Goal: Task Accomplishment & Management: Manage account settings

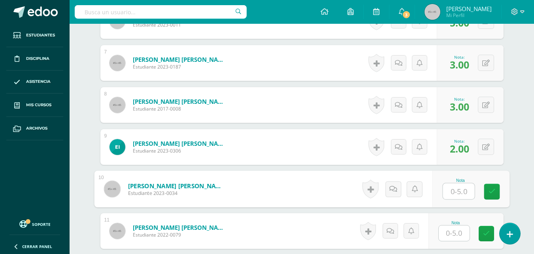
scroll to position [478, 0]
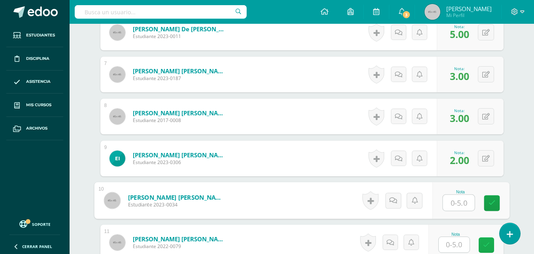
type input "5"
click at [488, 205] on link at bounding box center [492, 203] width 16 height 16
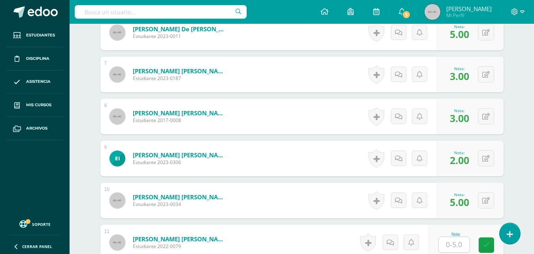
click at [455, 242] on input "text" at bounding box center [454, 244] width 31 height 15
type input "5"
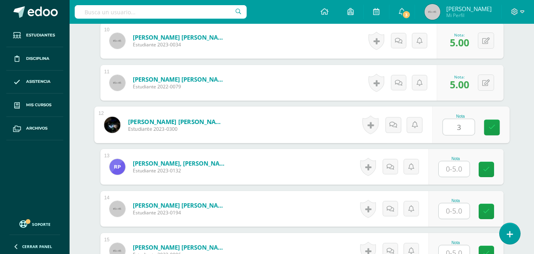
type input "3"
click at [449, 171] on input "text" at bounding box center [454, 168] width 31 height 15
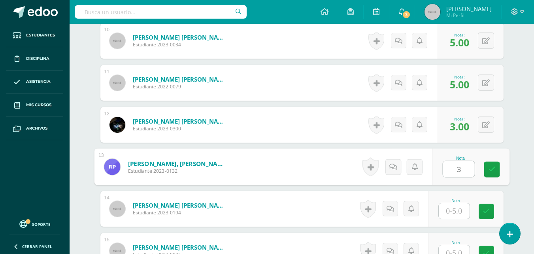
type input "3"
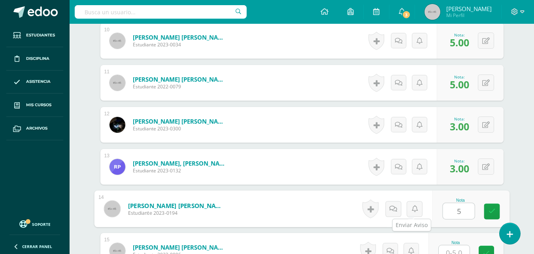
type input "5"
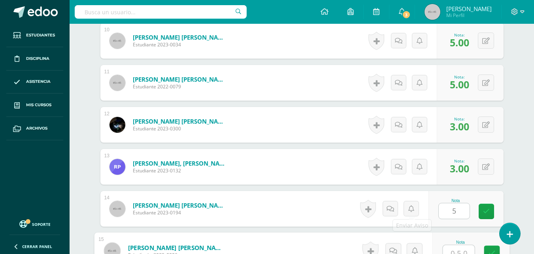
scroll to position [644, 0]
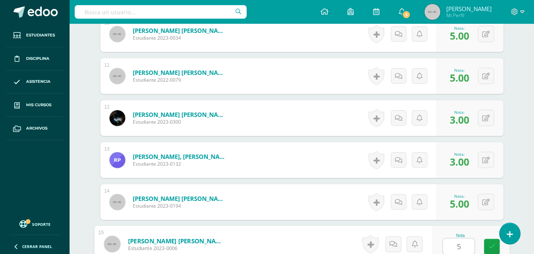
type input "5"
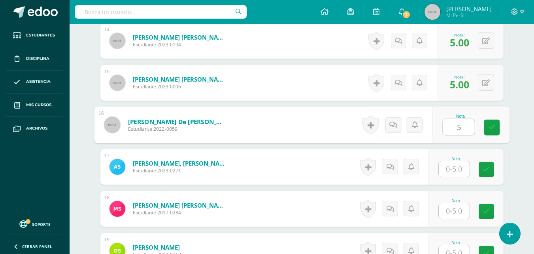
type input "5"
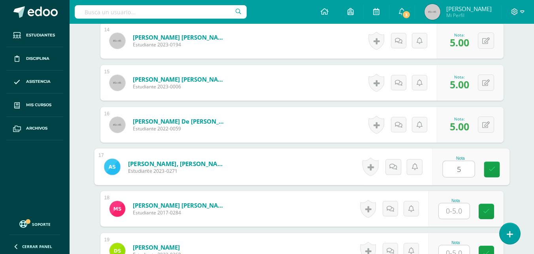
type input "5"
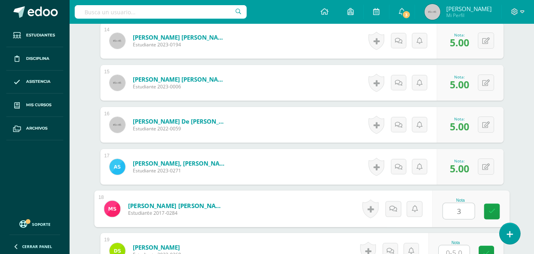
type input "3"
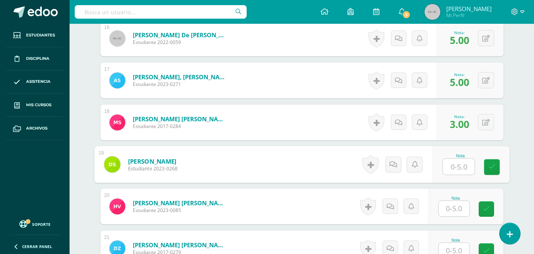
scroll to position [891, 0]
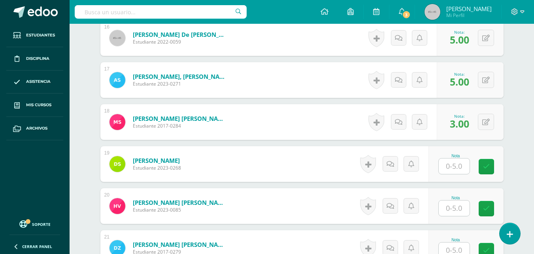
click at [324, 10] on div "Configuración Cerrar sesión Andrea Mi Perfil 3 3 Avisos 530 avisos sin leer Avi…" at bounding box center [302, 12] width 465 height 24
click at [453, 171] on input "text" at bounding box center [454, 165] width 31 height 15
type input "8"
type input "3"
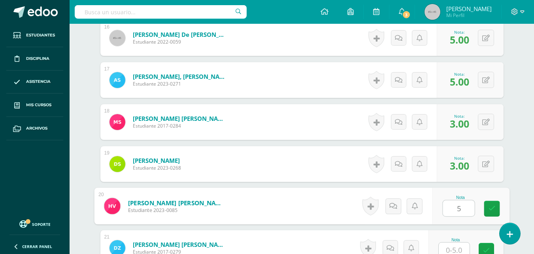
type input "5"
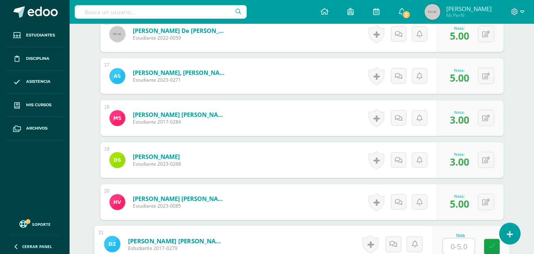
type input "3"
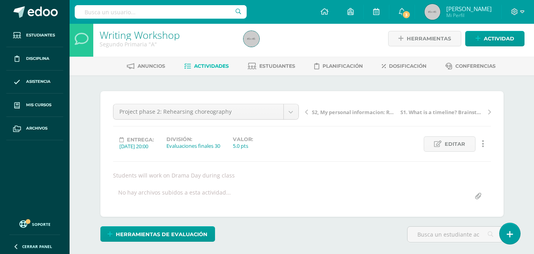
scroll to position [0, 0]
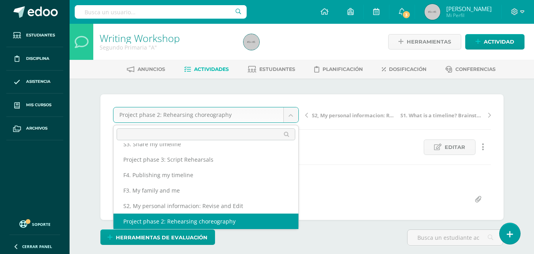
scroll to position [19, 0]
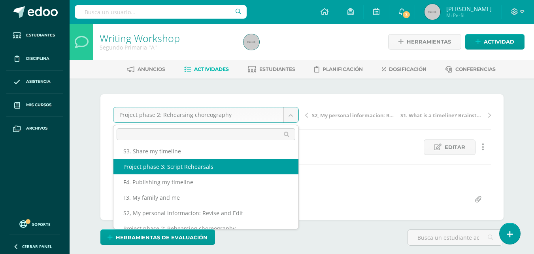
select select "/dashboard/teacher/grade-activity/47380/"
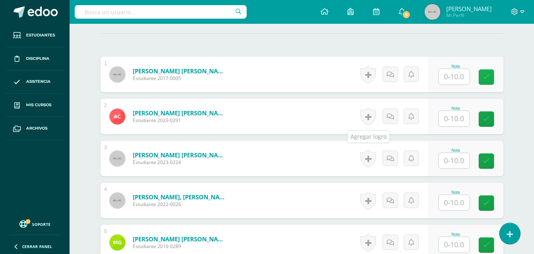
scroll to position [226, 0]
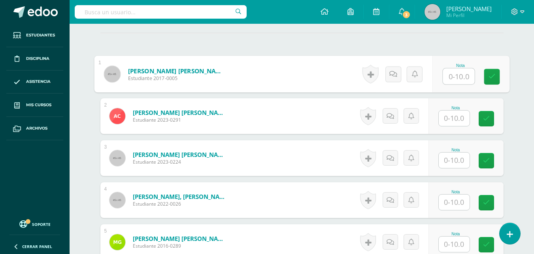
click at [455, 76] on input "text" at bounding box center [459, 76] width 32 height 16
type input "8"
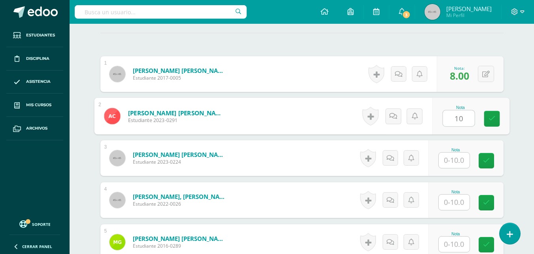
type input "10"
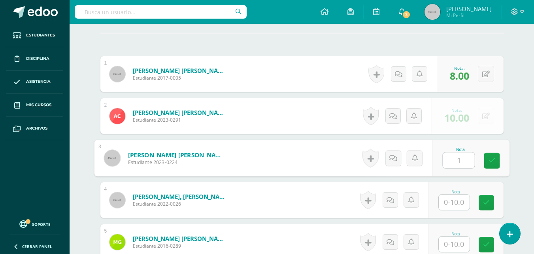
scroll to position [227, 0]
type input "10"
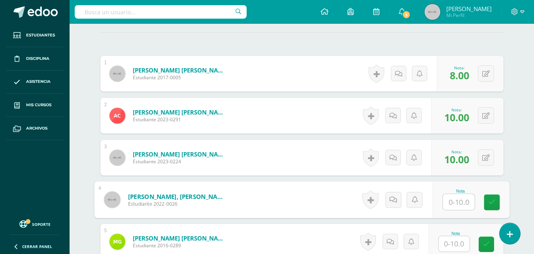
scroll to position [227, 0]
type input "7"
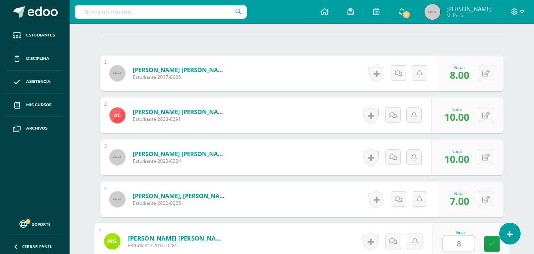
type input "8"
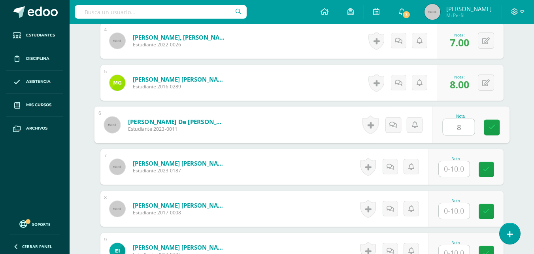
type input "8"
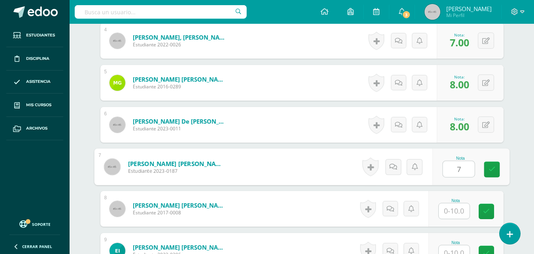
type input "7"
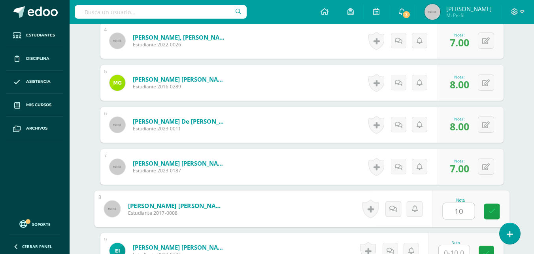
type input "10"
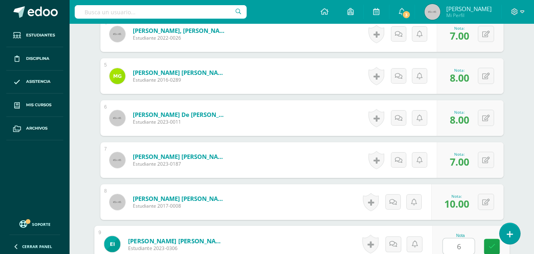
type input "6"
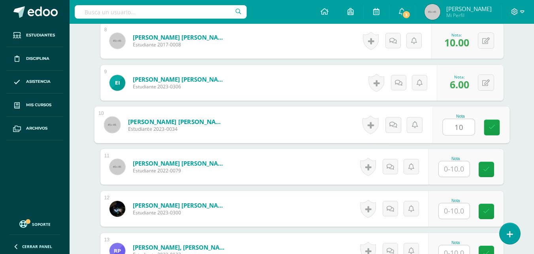
type input "10"
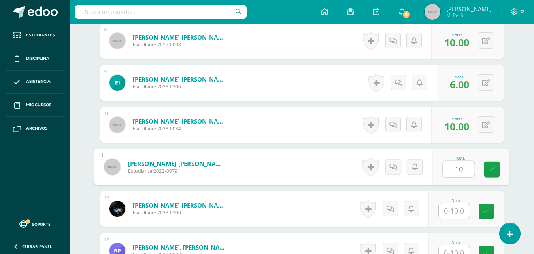
type input "10"
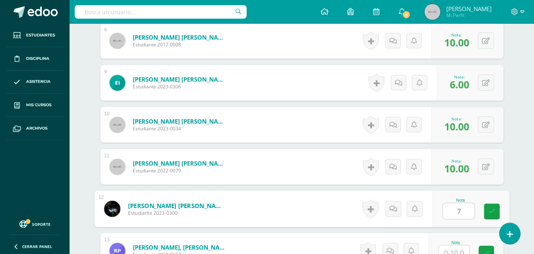
type input "7"
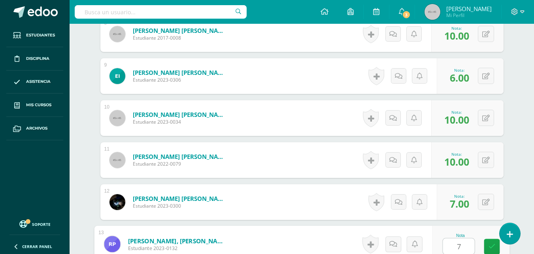
type input "7"
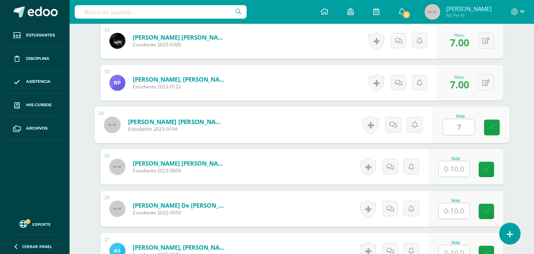
type input "7"
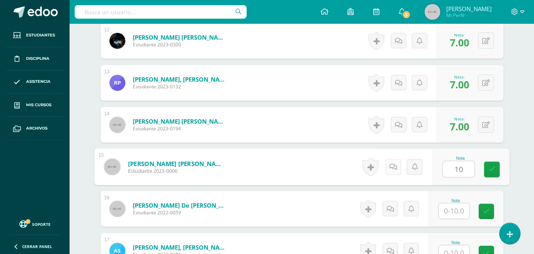
type input "10"
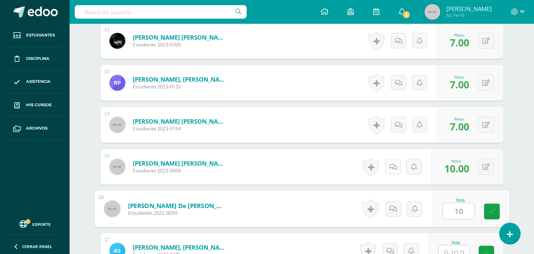
type input "10"
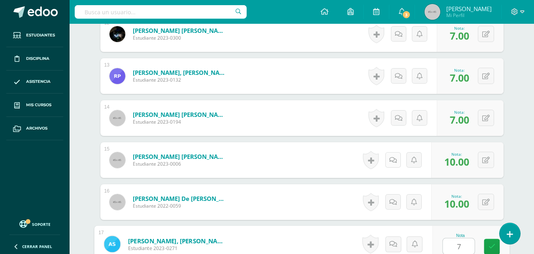
type input "7"
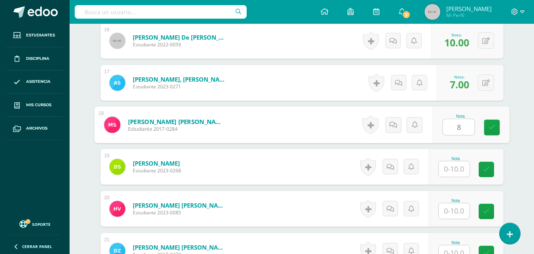
type input "8"
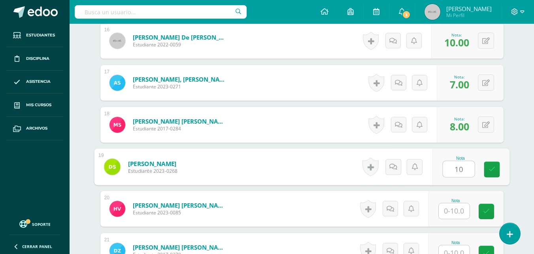
type input "10"
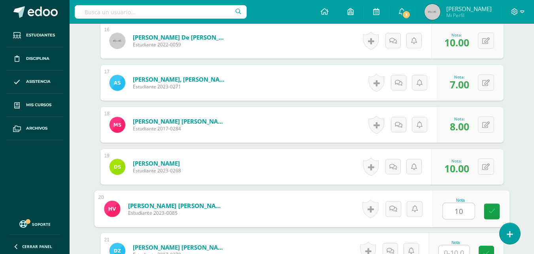
type input "10"
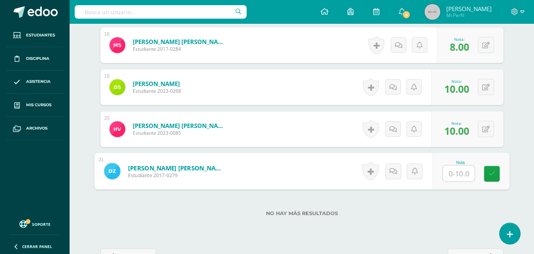
scroll to position [970, 0]
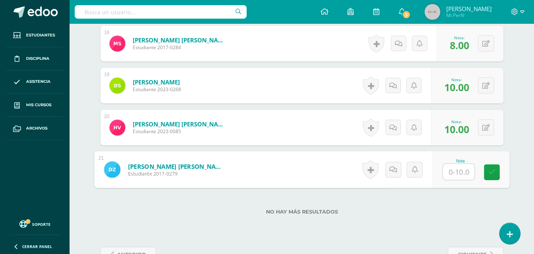
type input "7"
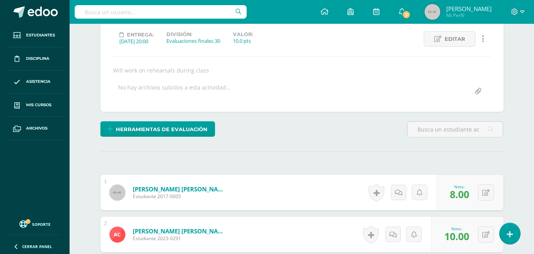
scroll to position [0, 0]
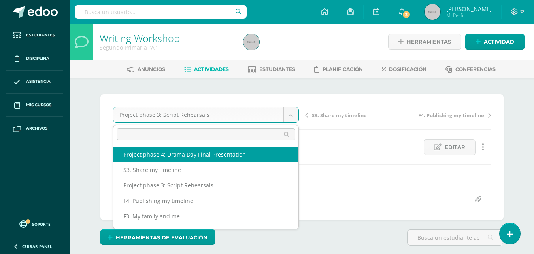
select select "/dashboard/teacher/grade-activity/47381/"
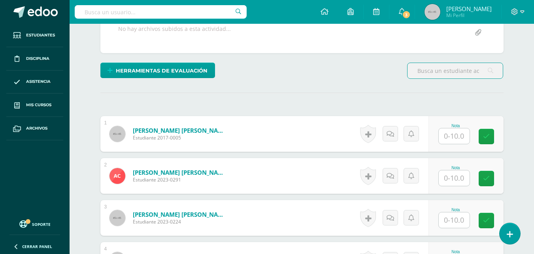
scroll to position [207, 0]
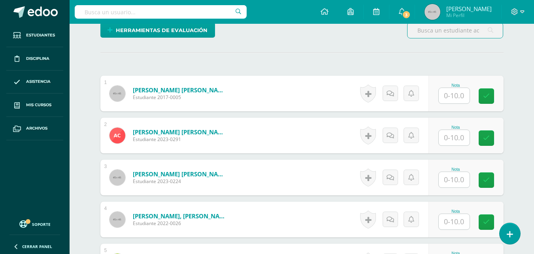
click at [458, 93] on input "text" at bounding box center [454, 95] width 31 height 15
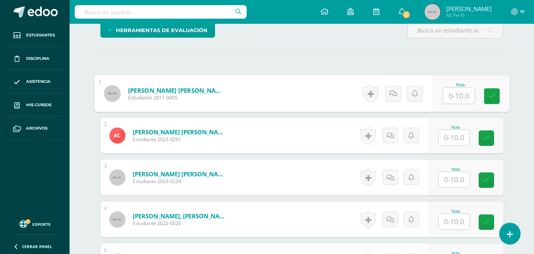
click at [458, 93] on input "text" at bounding box center [459, 96] width 32 height 16
type input "10"
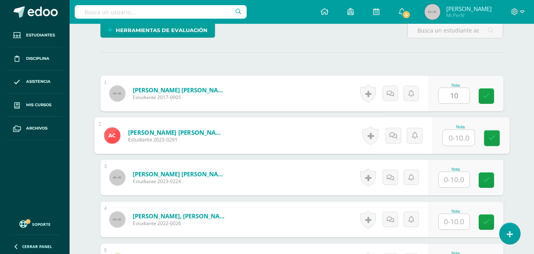
scroll to position [207, 0]
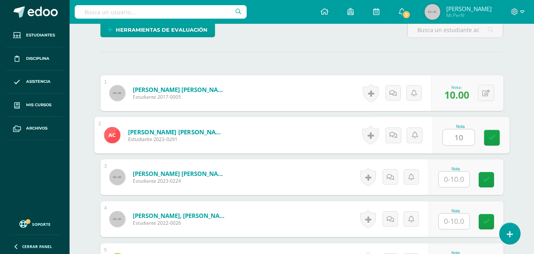
type input "10"
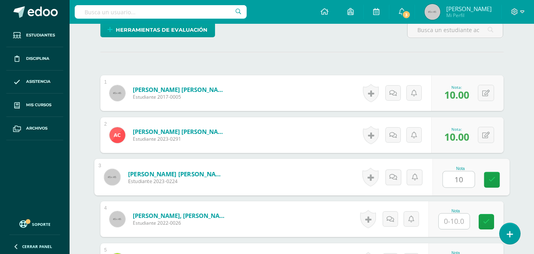
type input "10"
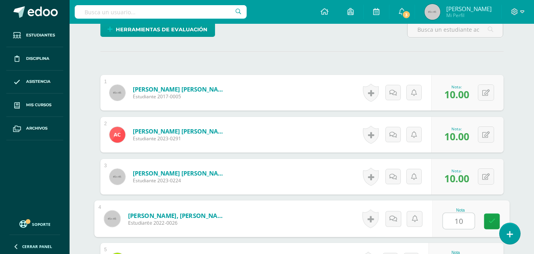
type input "10"
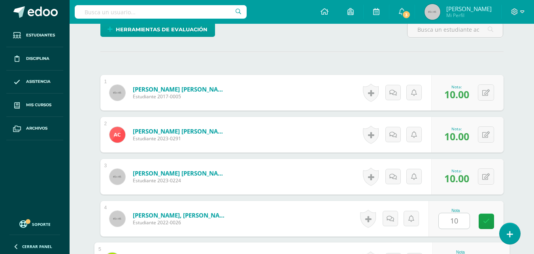
scroll to position [343, 0]
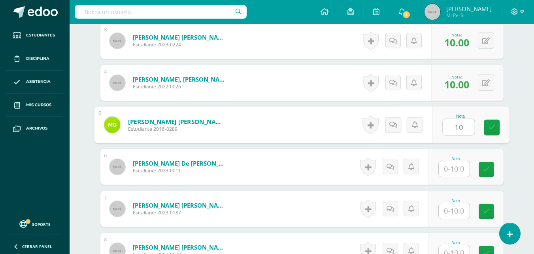
type input "10"
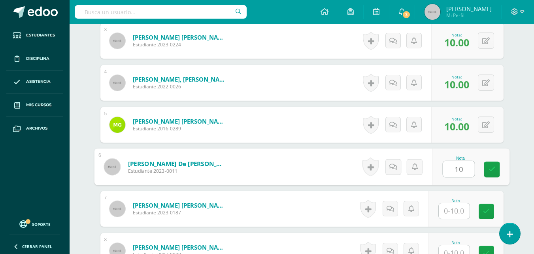
type input "10"
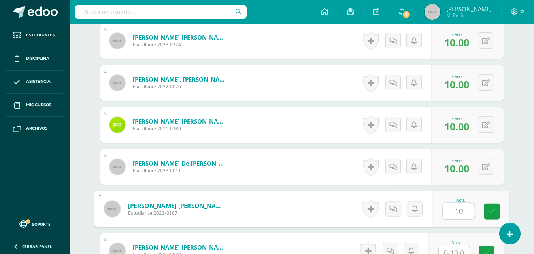
type input "10"
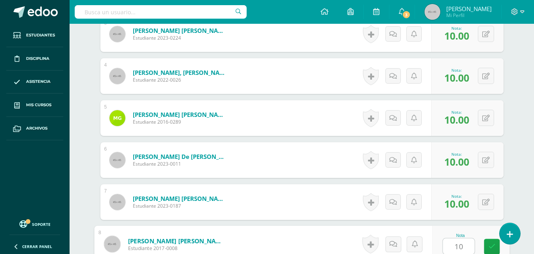
type input "10"
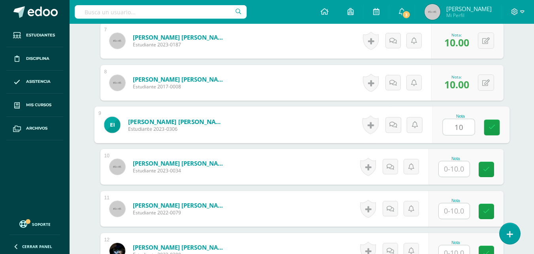
type input "10"
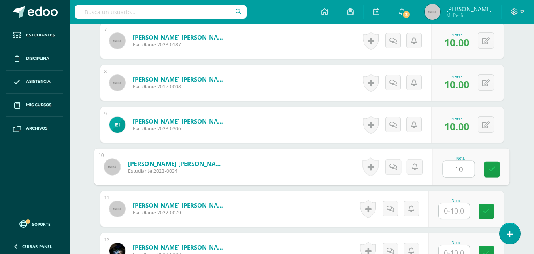
type input "10"
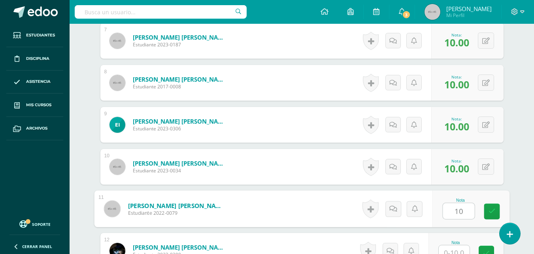
type input "10"
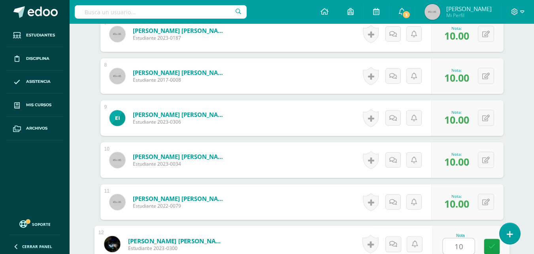
type input "10"
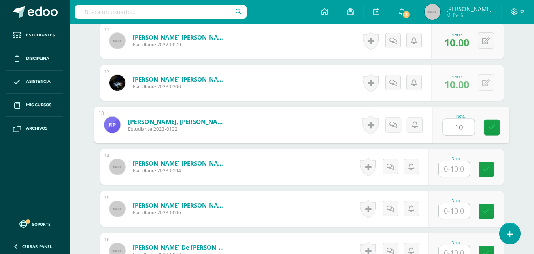
type input "10"
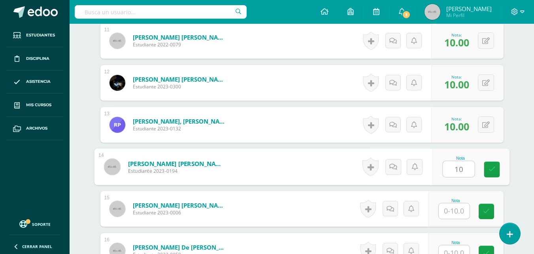
type input "10"
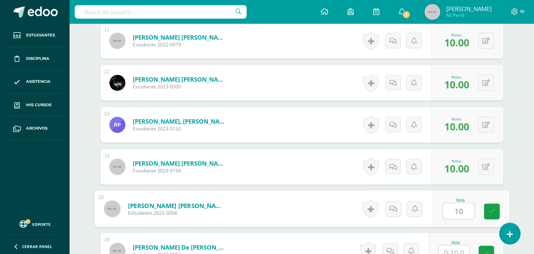
type input "10"
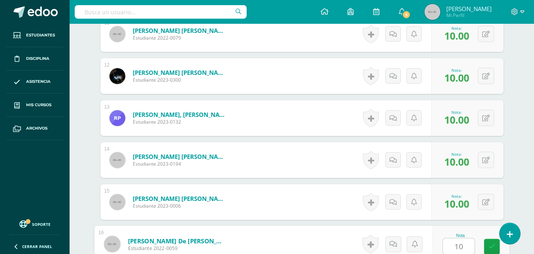
type input "10"
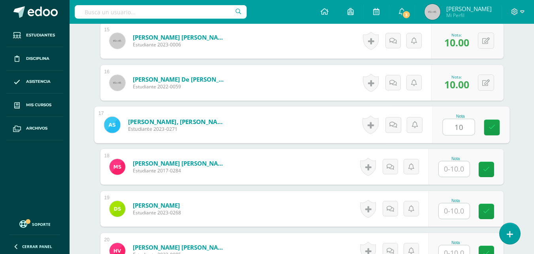
type input "10"
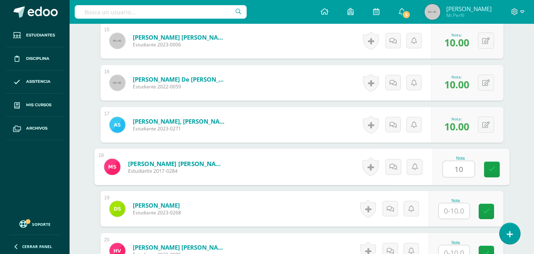
type input "10"
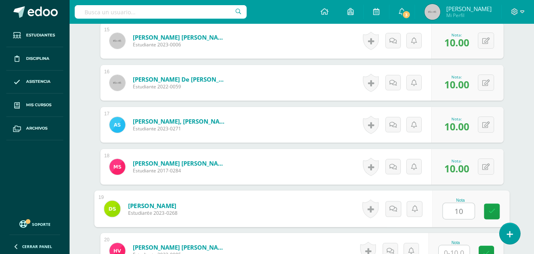
type input "10"
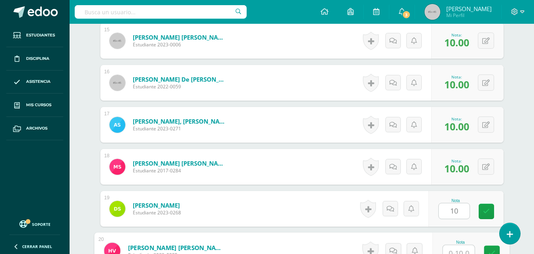
scroll to position [853, 0]
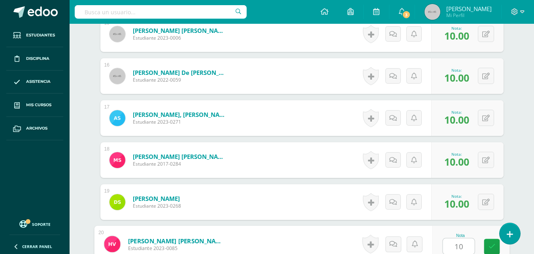
type input "10"
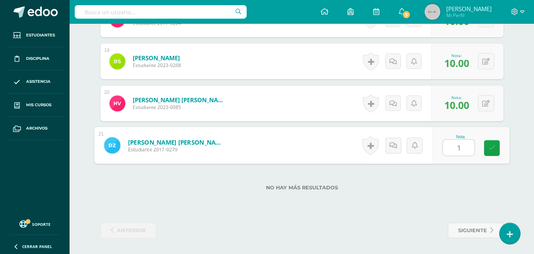
type input "10"
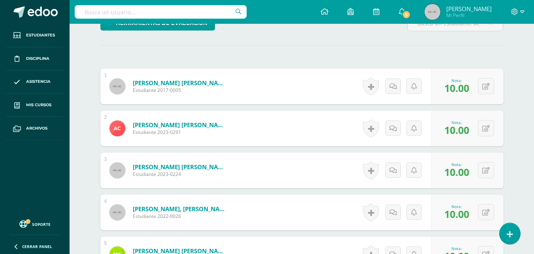
scroll to position [0, 0]
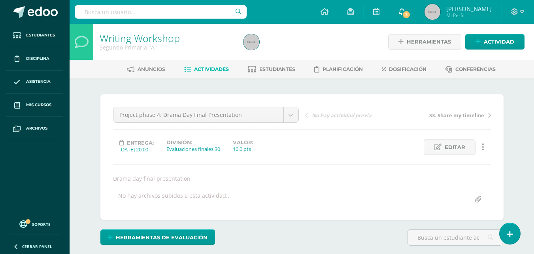
click at [415, 18] on link "3" at bounding box center [402, 12] width 25 height 24
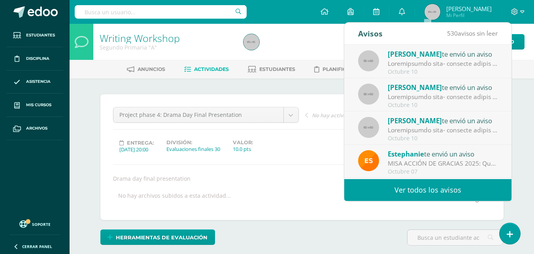
click at [309, 12] on div "Configuración Cerrar sesión Andrea Mi Perfil 3 0 Mis accesos directos SOCIEMOCI…" at bounding box center [302, 12] width 465 height 24
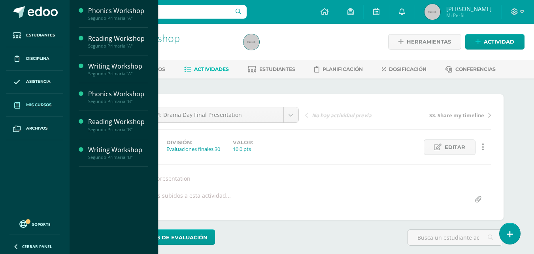
click at [45, 113] on link "Mis cursos" at bounding box center [34, 104] width 57 height 23
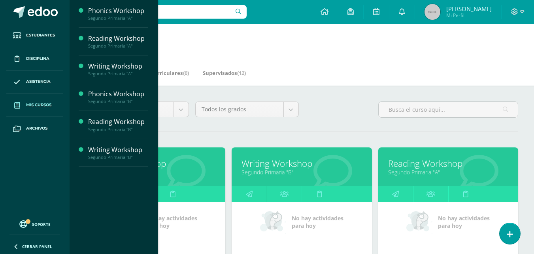
drag, startPoint x: 264, startPoint y: 176, endPoint x: 246, endPoint y: 162, distance: 22.3
click at [246, 162] on link "Writing Workshop" at bounding box center [302, 163] width 120 height 12
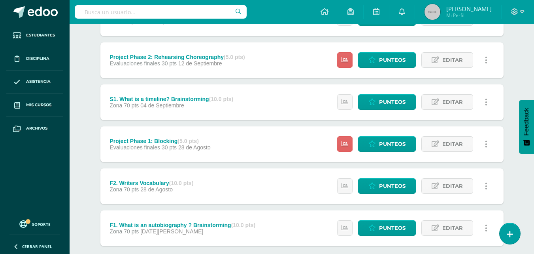
scroll to position [386, 0]
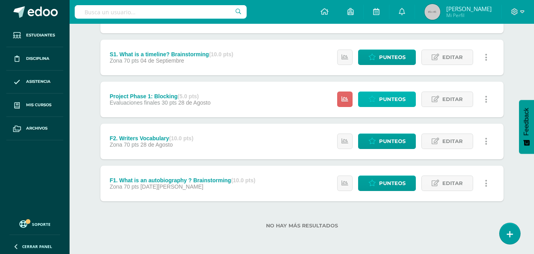
click at [373, 100] on icon at bounding box center [373, 99] width 8 height 7
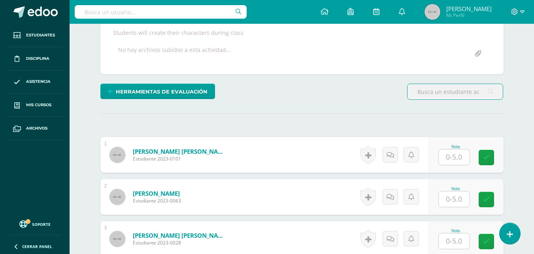
scroll to position [145, 0]
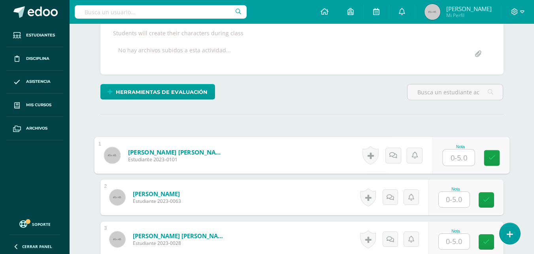
click at [457, 161] on input "text" at bounding box center [459, 158] width 32 height 16
type input "5"
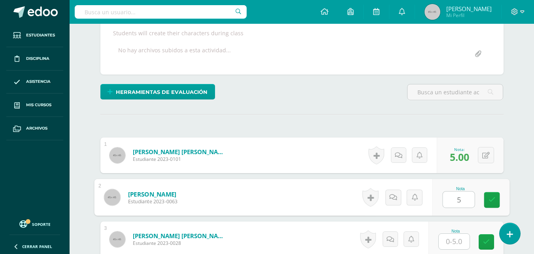
type input "5"
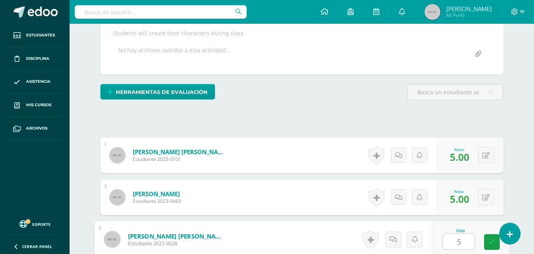
type input "5"
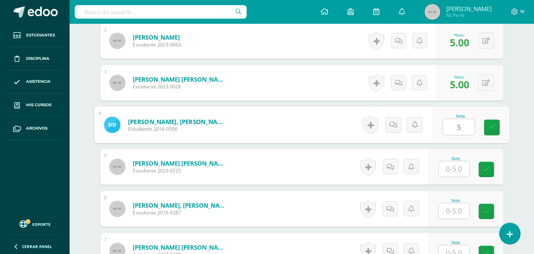
type input "5"
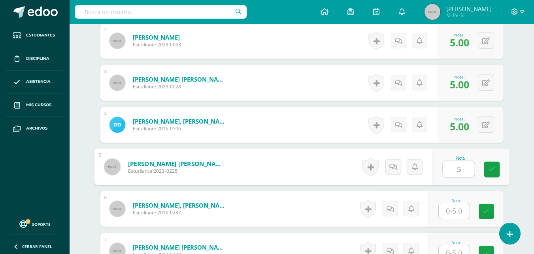
type input "5"
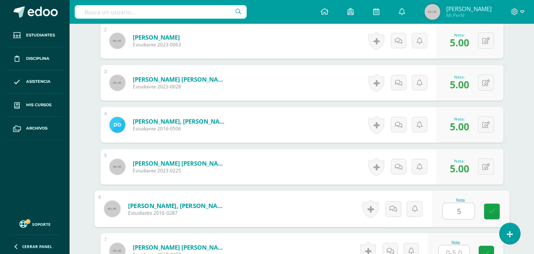
type input "5"
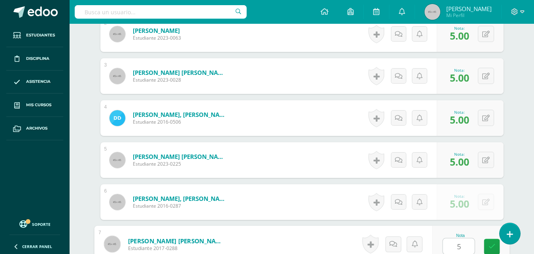
type input "5"
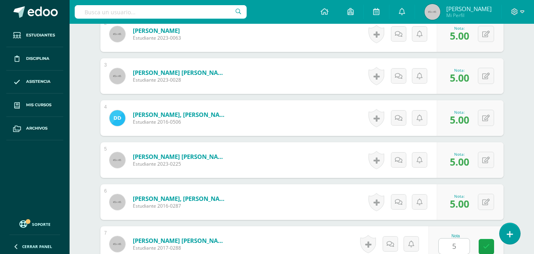
scroll to position [469, 0]
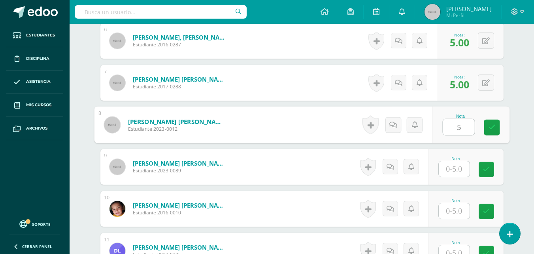
type input "5"
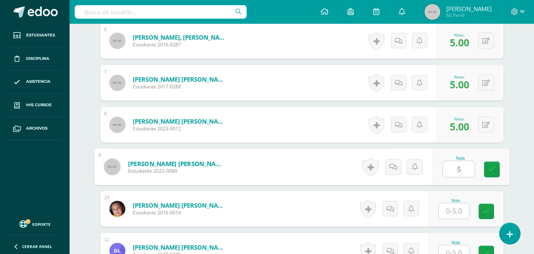
type input "5"
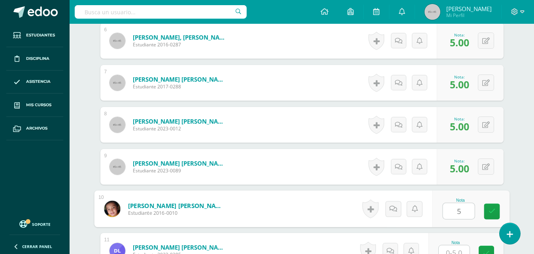
type input "5"
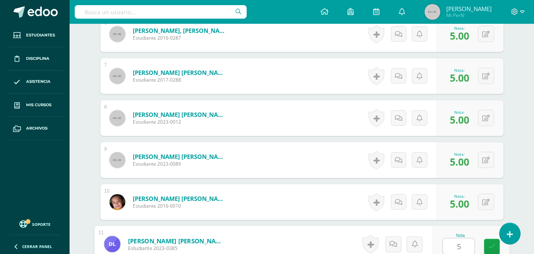
type input "5"
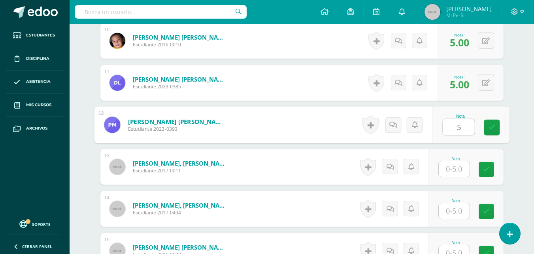
type input "5"
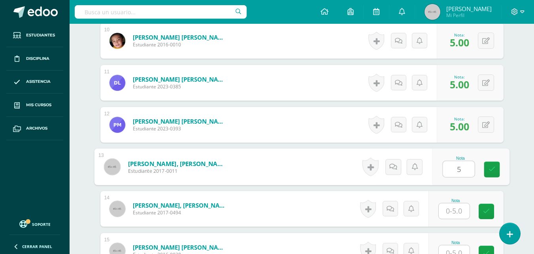
type input "5"
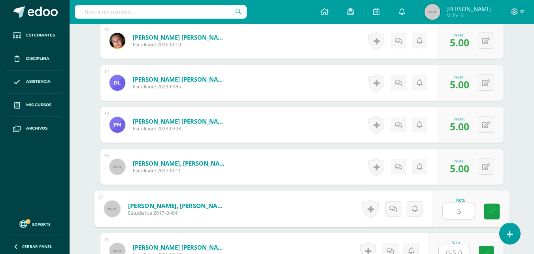
type input "5"
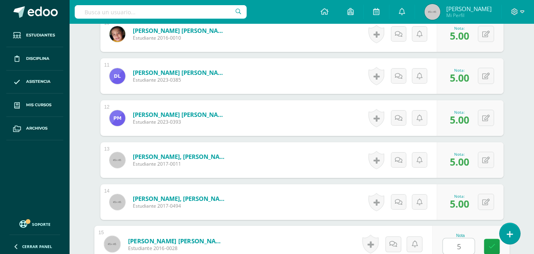
type input "5"
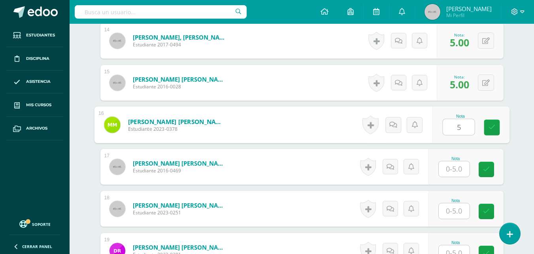
type input "5"
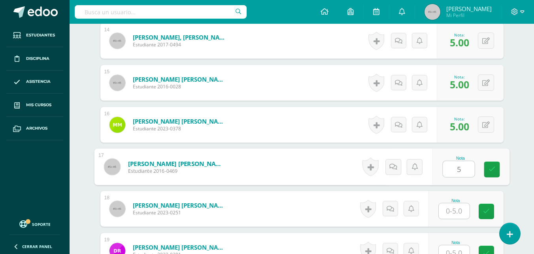
type input "5"
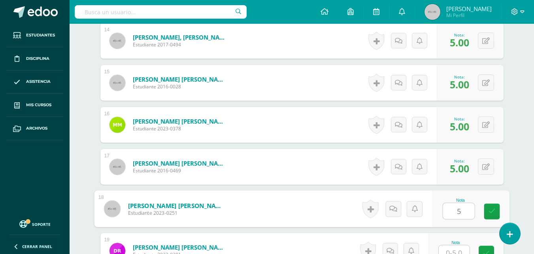
type input "5"
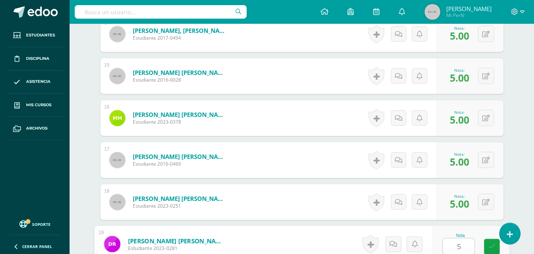
type input "5"
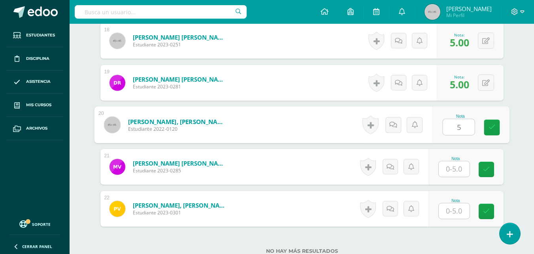
type input "5"
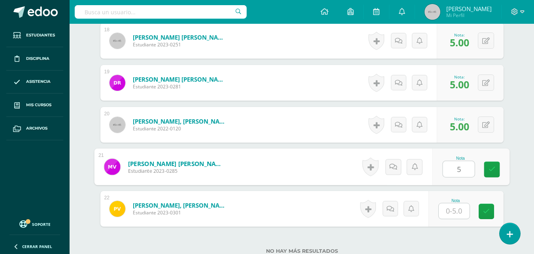
type input "5"
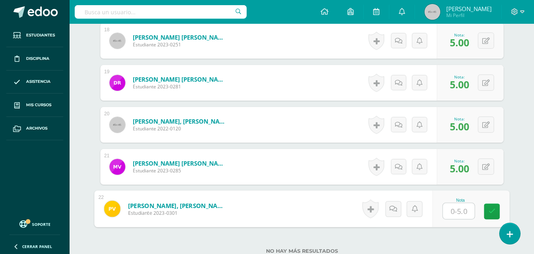
type input "5"
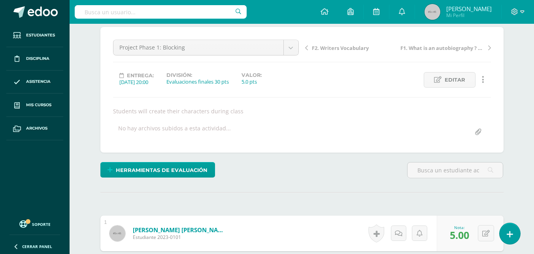
scroll to position [0, 0]
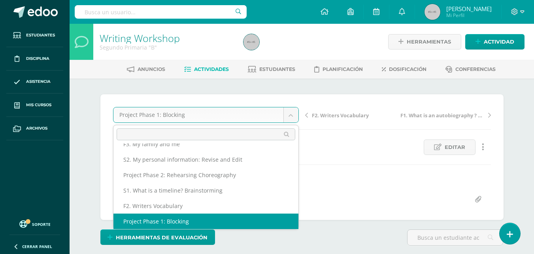
scroll to position [65, 0]
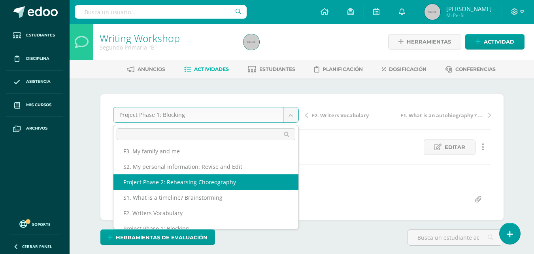
select select "/dashboard/teacher/grade-activity/47392/"
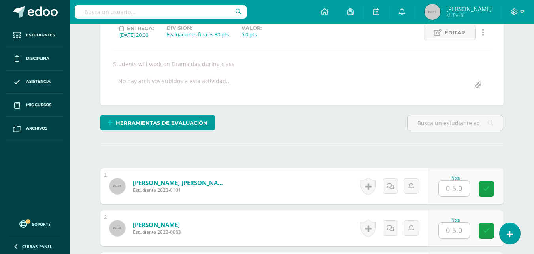
scroll to position [115, 0]
click at [457, 184] on input "text" at bounding box center [454, 187] width 31 height 15
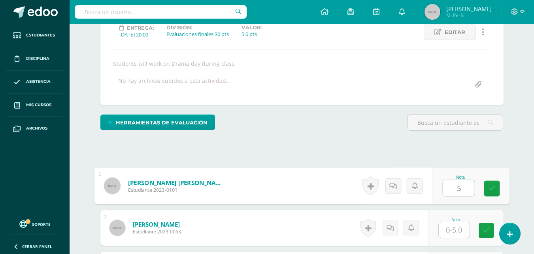
type input "5"
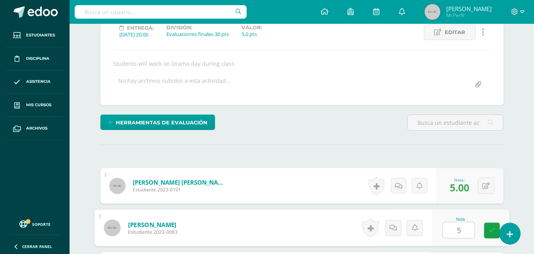
type input "5"
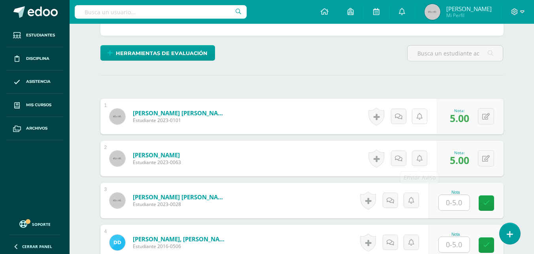
scroll to position [201, 0]
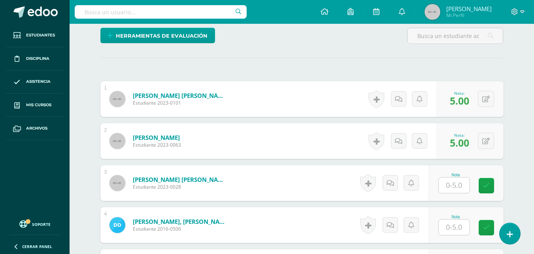
click at [462, 183] on input "text" at bounding box center [454, 184] width 31 height 15
type input "0"
click at [472, 188] on input "0" at bounding box center [459, 185] width 32 height 16
type input "0"
click at [472, 188] on input "0" at bounding box center [459, 185] width 32 height 16
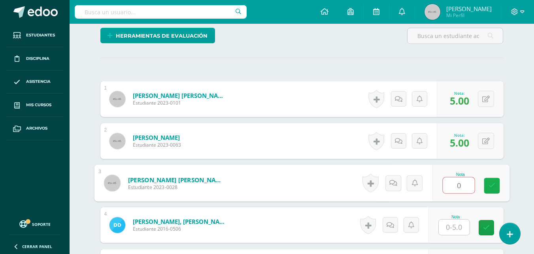
click at [494, 186] on icon at bounding box center [492, 185] width 7 height 7
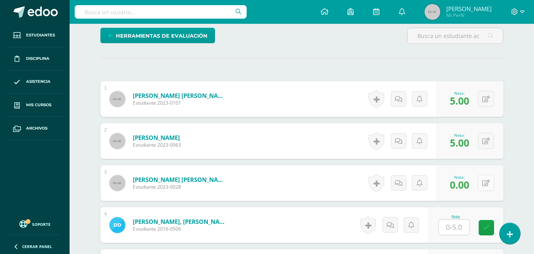
click at [482, 185] on button at bounding box center [486, 182] width 16 height 16
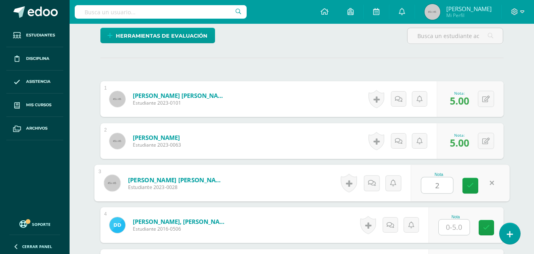
type input "2"
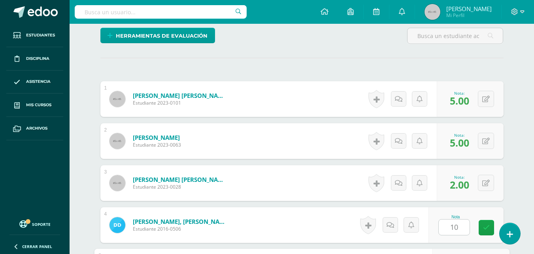
scroll to position [343, 0]
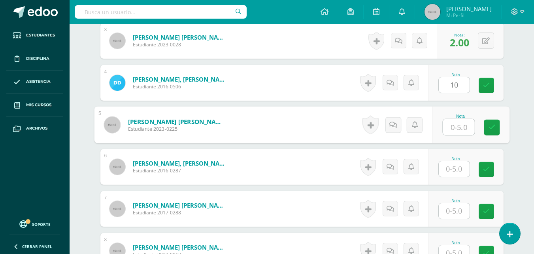
type input "0"
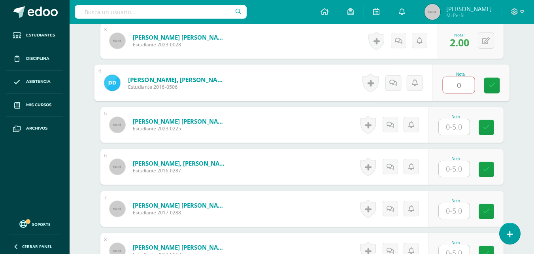
click at [470, 89] on input "0" at bounding box center [459, 85] width 32 height 16
type input "5"
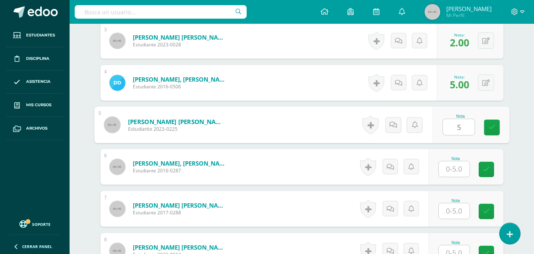
type input "5"
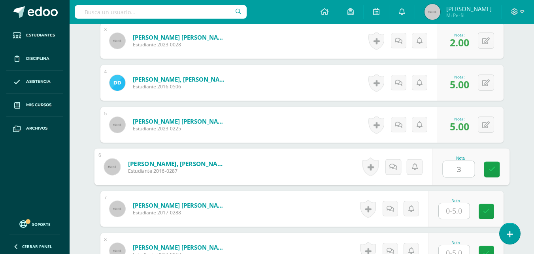
type input "3"
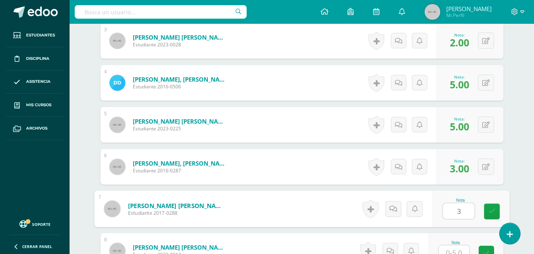
type input "3"
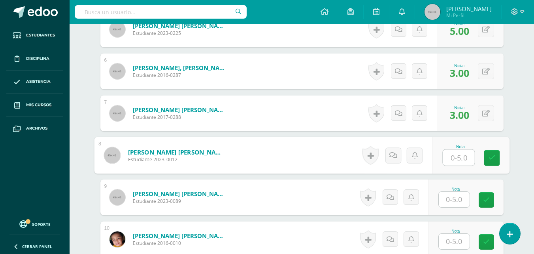
scroll to position [448, 0]
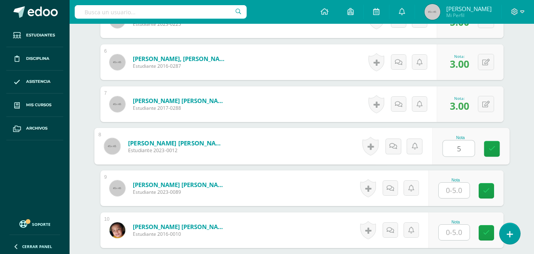
type input "5"
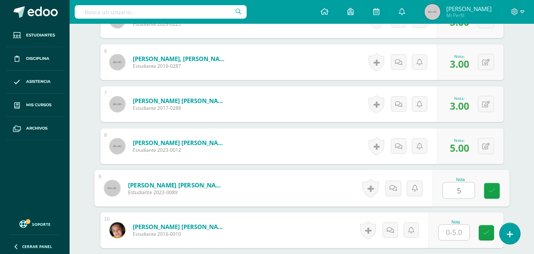
type input "5"
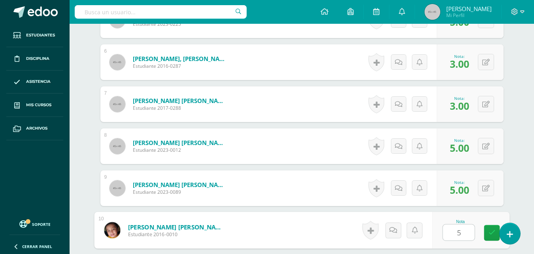
type input "5"
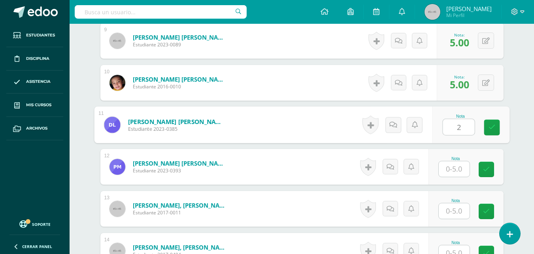
type input "2"
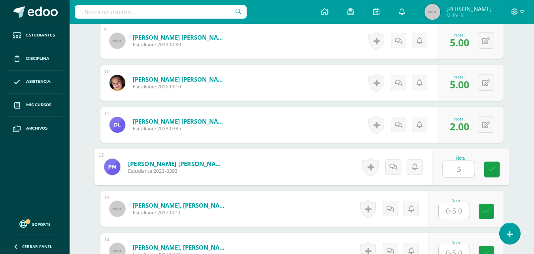
type input "5"
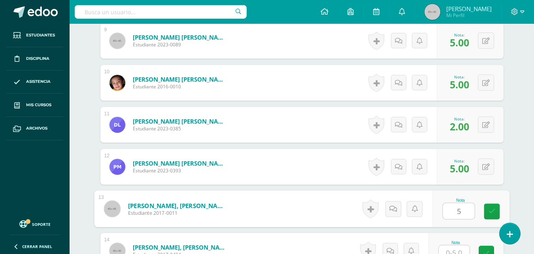
type input "5"
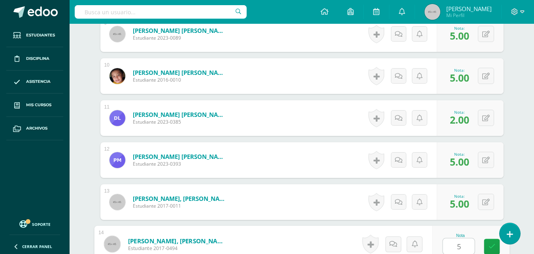
type input "5"
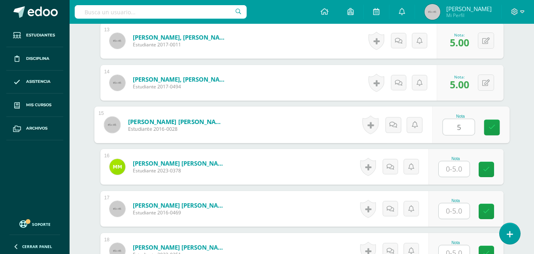
type input "5"
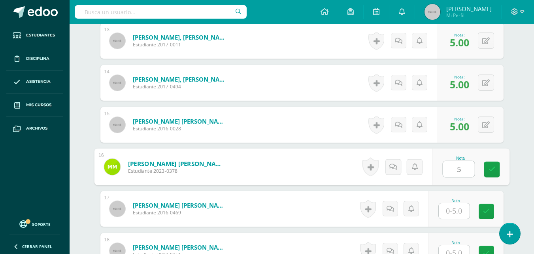
type input "5"
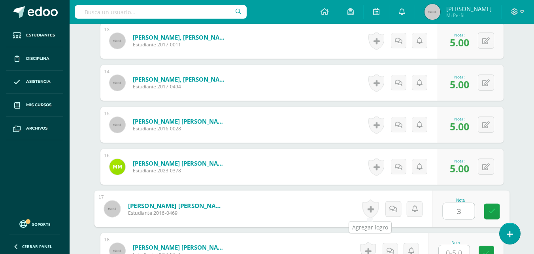
type input "3"
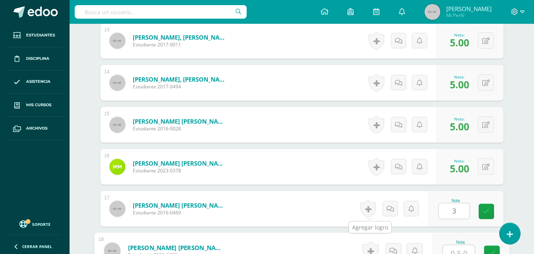
scroll to position [769, 0]
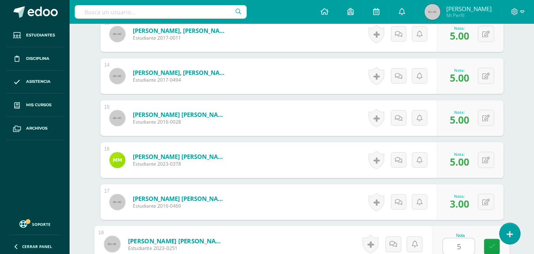
type input "5"
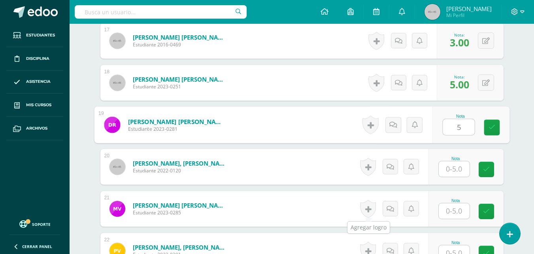
type input "5"
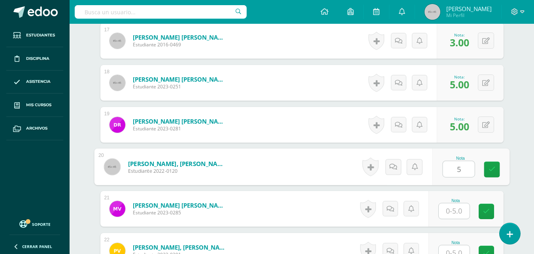
type input "5"
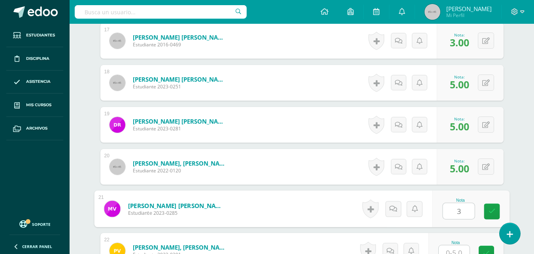
type input "3"
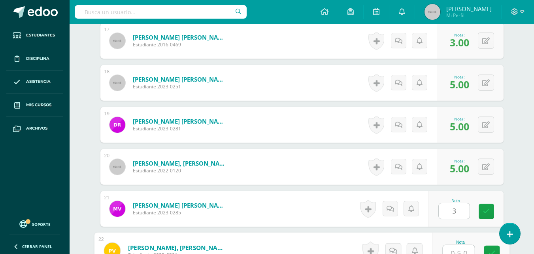
scroll to position [937, 0]
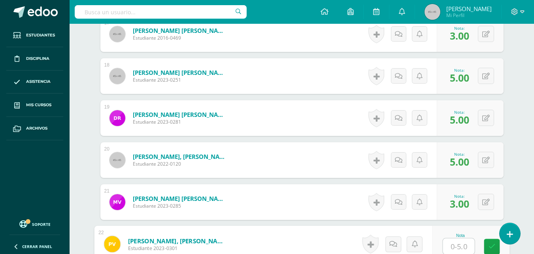
type input "3"
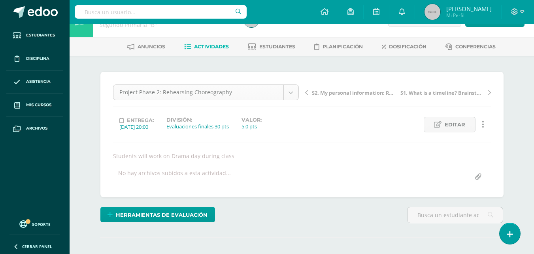
scroll to position [26, 0]
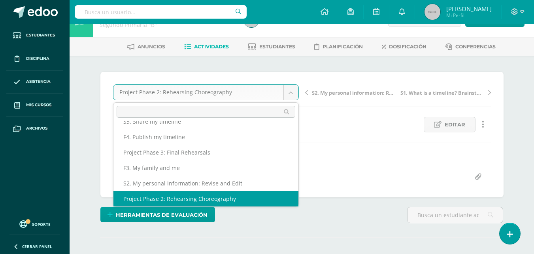
scroll to position [19, 0]
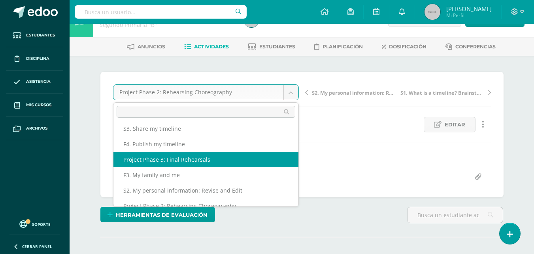
select select "/dashboard/teacher/grade-activity/47393/"
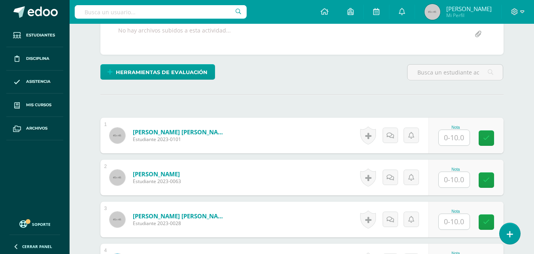
scroll to position [165, 0]
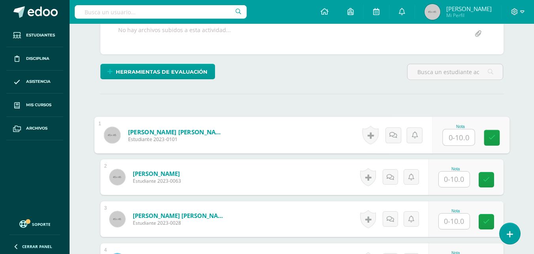
click at [459, 135] on input "text" at bounding box center [459, 137] width 32 height 16
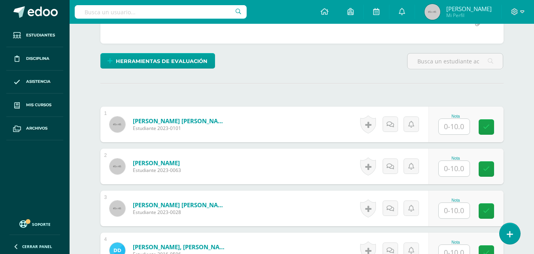
scroll to position [176, 0]
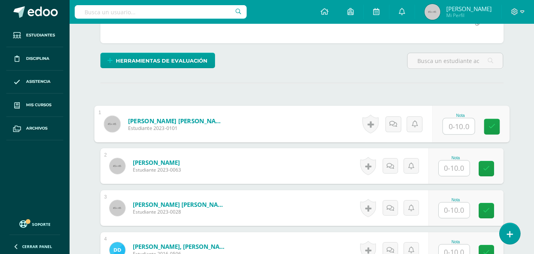
click at [462, 122] on input "text" at bounding box center [459, 126] width 32 height 16
type input "8"
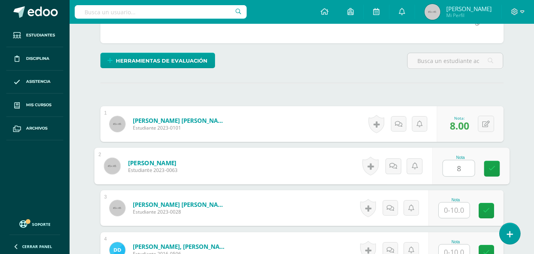
type input "8"
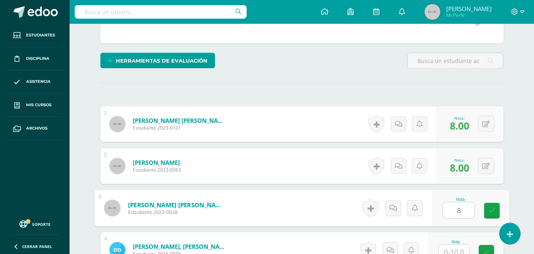
type input "8"
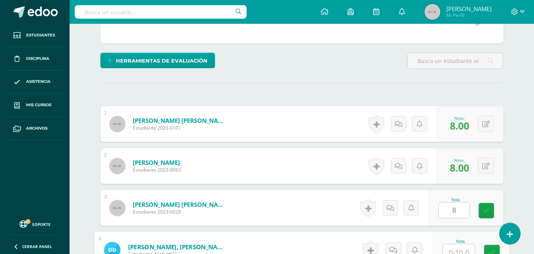
scroll to position [182, 0]
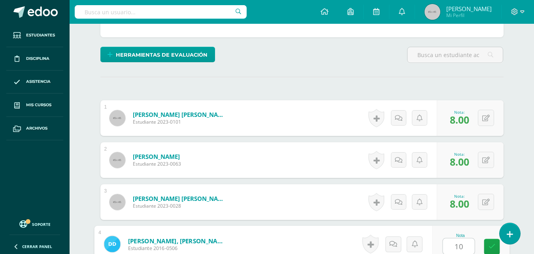
type input "10"
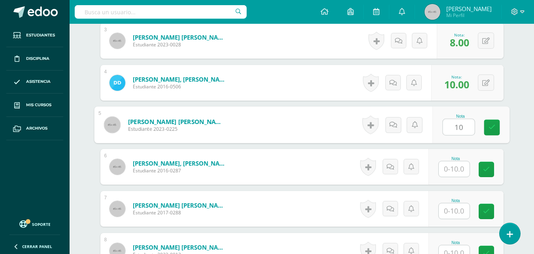
type input "10"
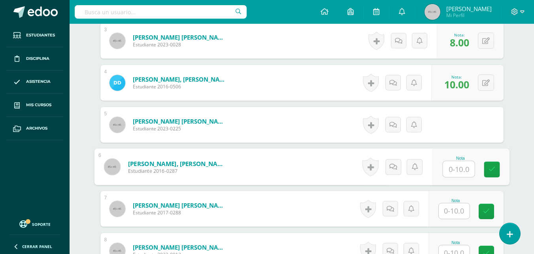
type input "5"
type input "8"
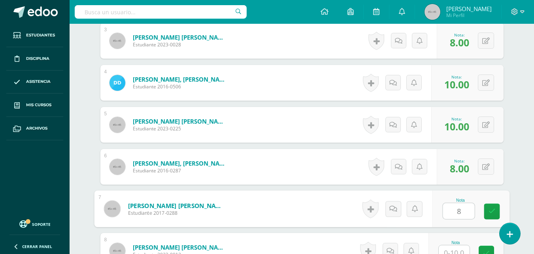
type input "8"
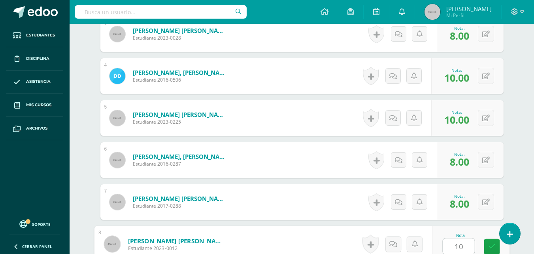
type input "10"
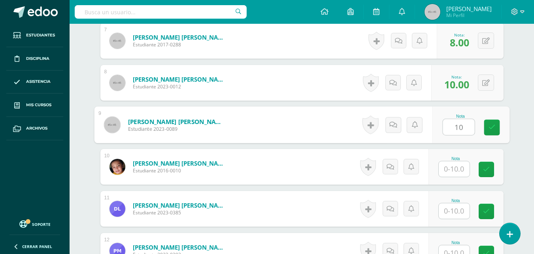
type input "10"
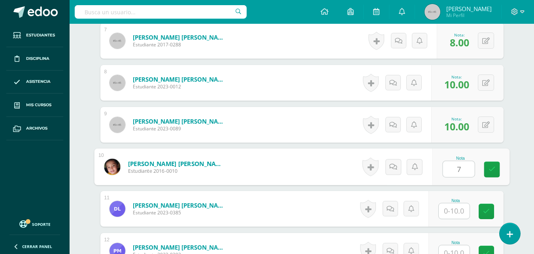
type input "7"
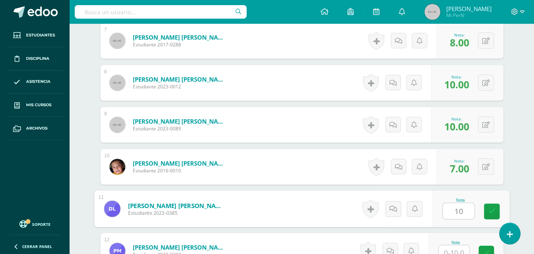
type input "10"
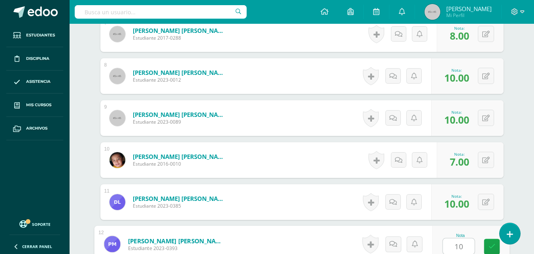
type input "10"
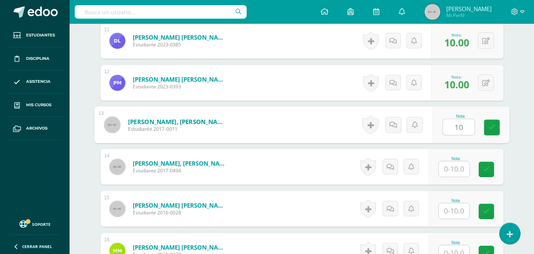
type input "10"
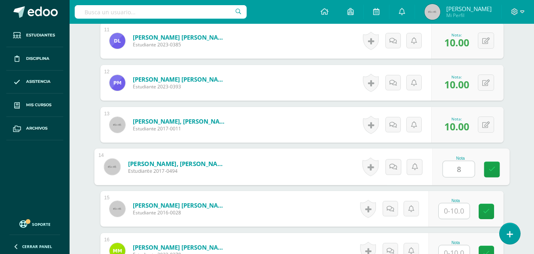
type input "8"
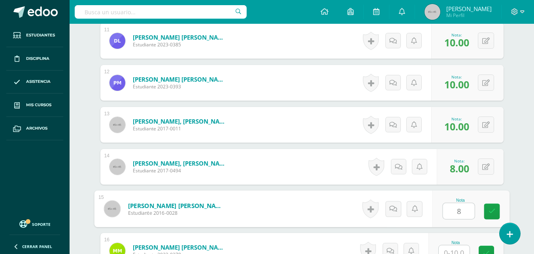
type input "8"
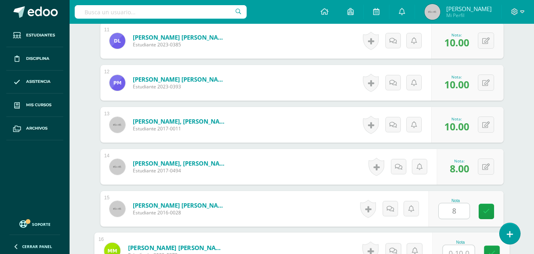
scroll to position [686, 0]
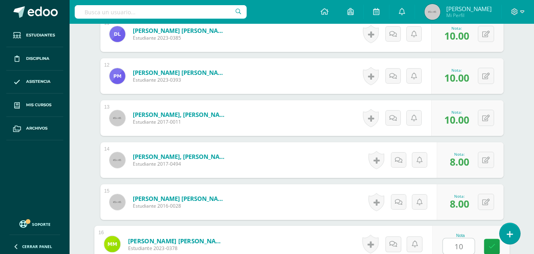
type input "10"
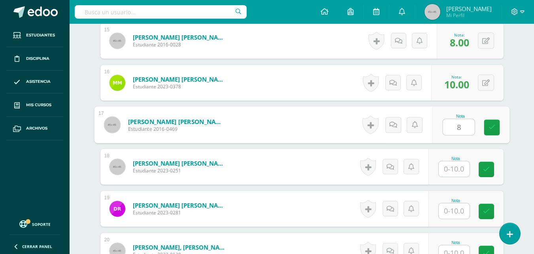
type input "8"
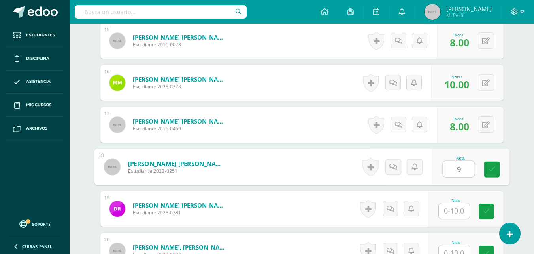
type input "9"
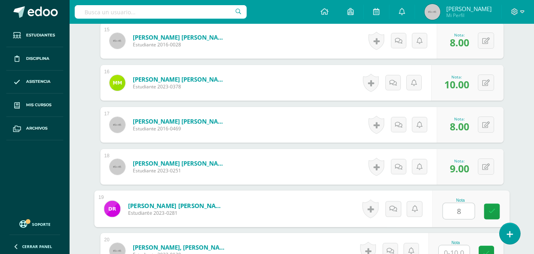
type input "8"
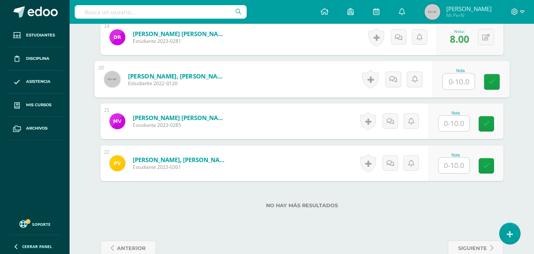
scroll to position [1018, 0]
type input "8"
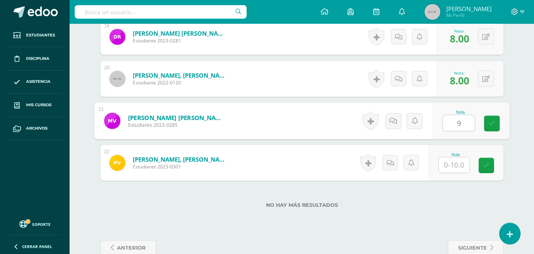
type input "9"
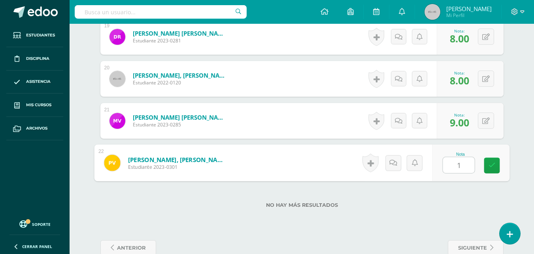
type input "10"
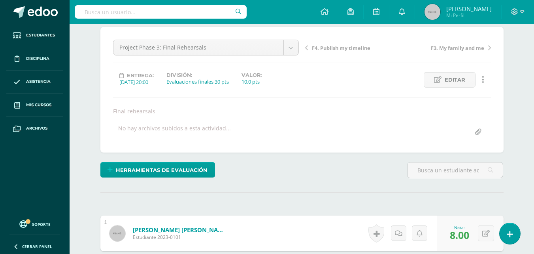
scroll to position [0, 0]
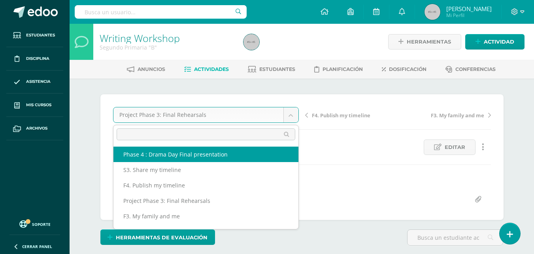
select select "/dashboard/teacher/grade-activity/47394/"
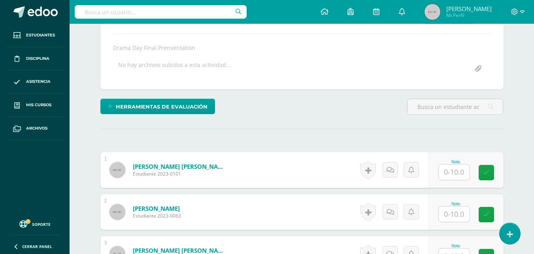
scroll to position [131, 0]
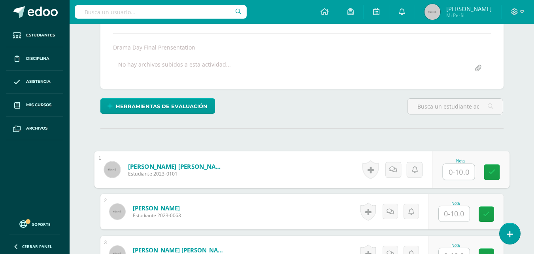
click at [453, 164] on input "text" at bounding box center [459, 172] width 32 height 16
type input "10"
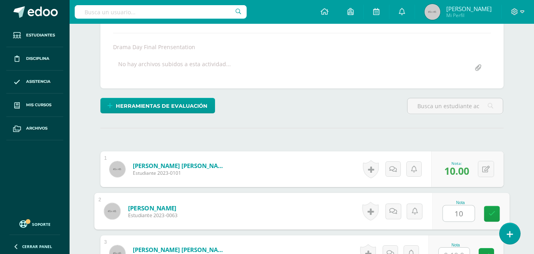
type input "10"
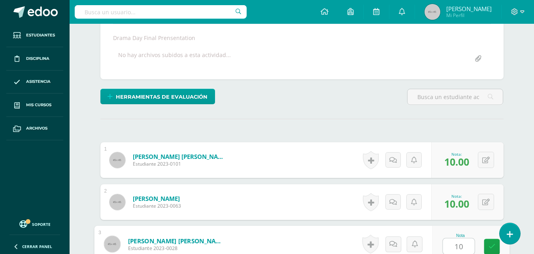
type input "10"
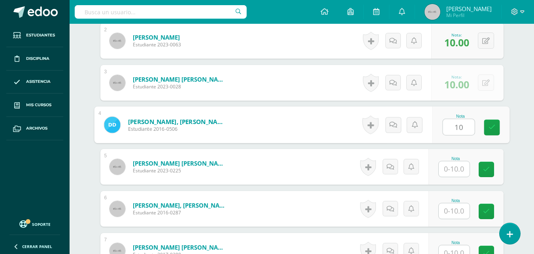
scroll to position [302, 0]
type input "10"
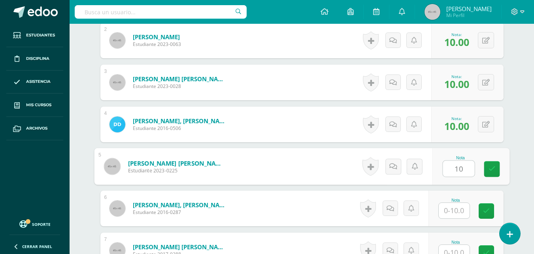
type input "10"
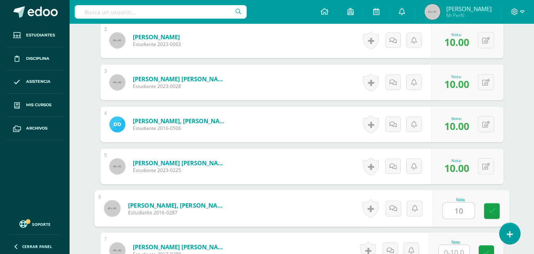
type input "10"
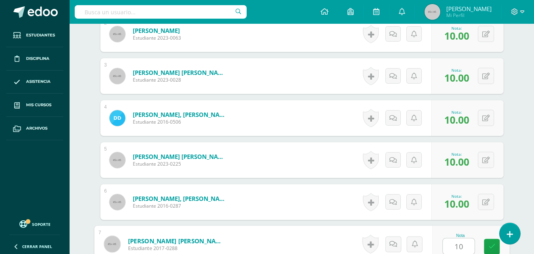
type input "10"
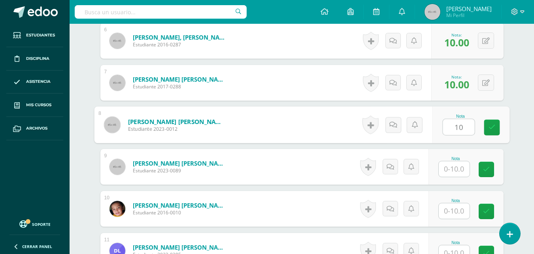
type input "10"
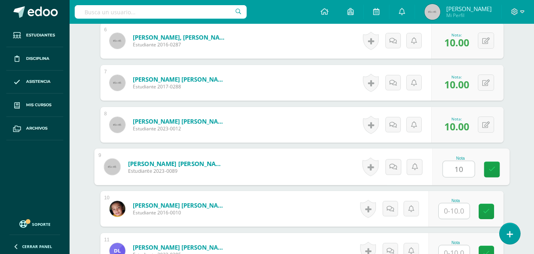
type input "10"
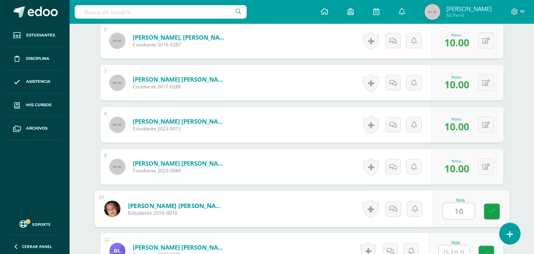
type input "10"
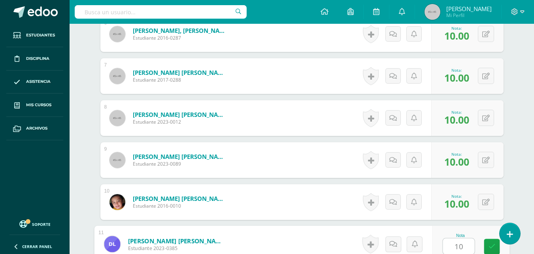
type input "10"
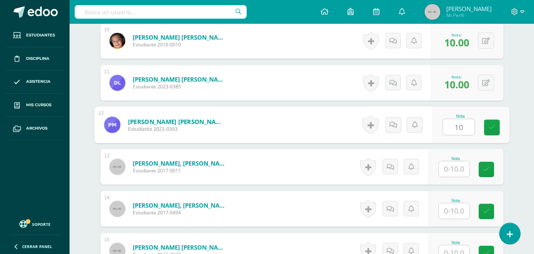
type input "10"
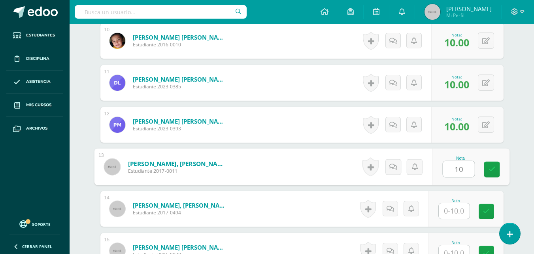
type input "10"
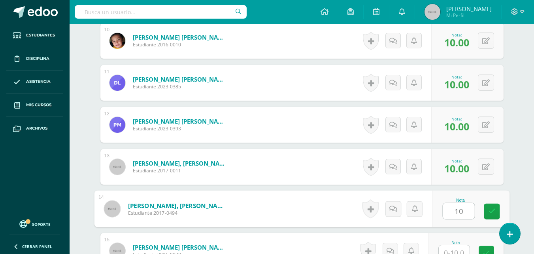
type input "10"
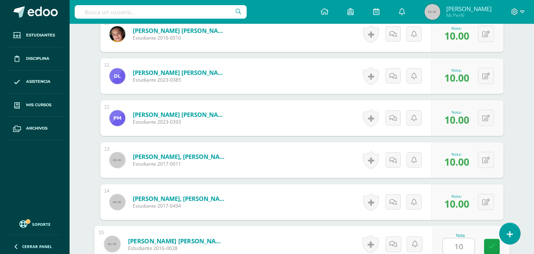
type input "10"
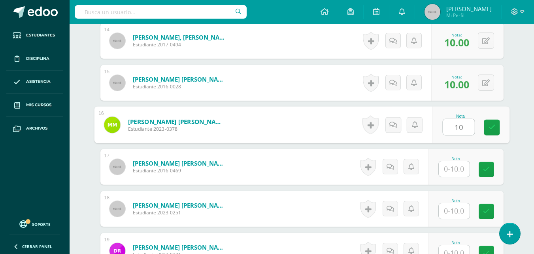
type input "10"
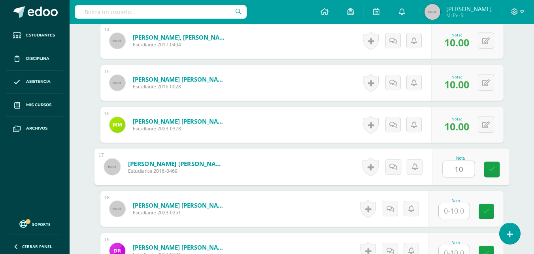
type input "10"
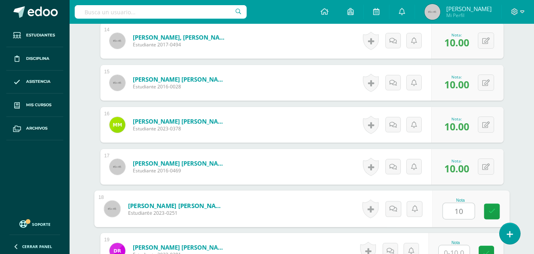
type input "10"
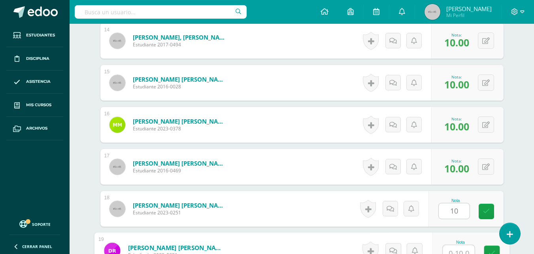
scroll to position [811, 0]
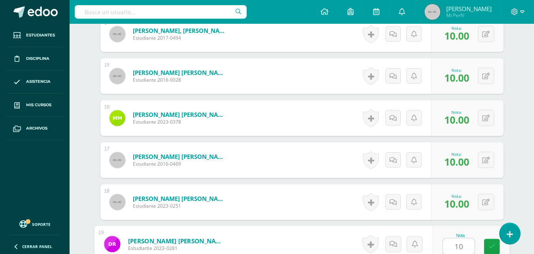
type input "10"
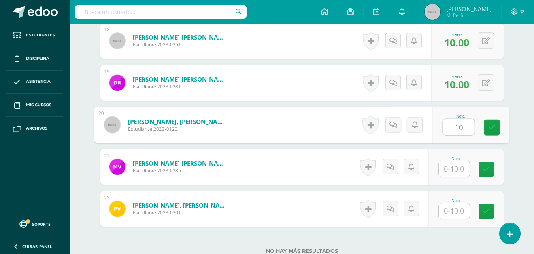
type input "10"
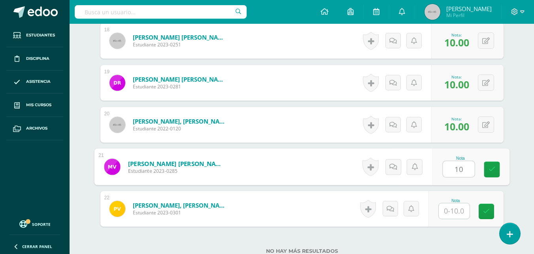
type input "10"
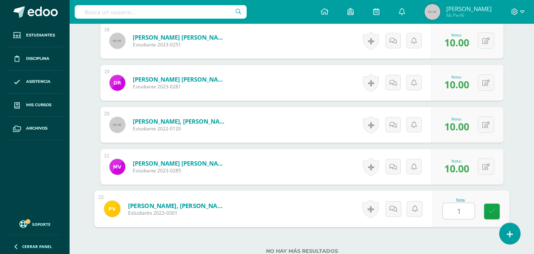
type input "10"
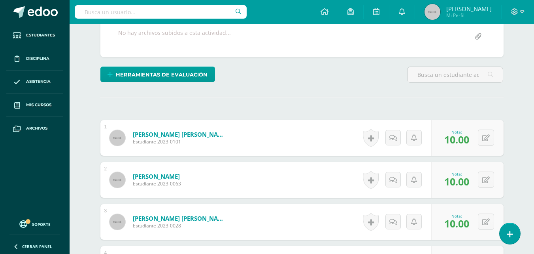
scroll to position [0, 0]
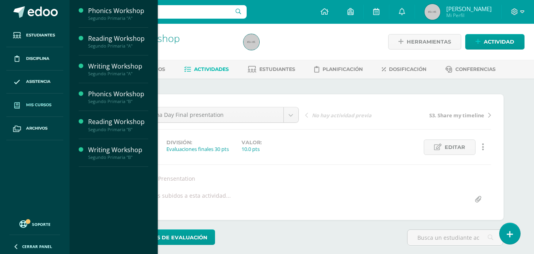
click at [42, 108] on link "Mis cursos" at bounding box center [34, 104] width 57 height 23
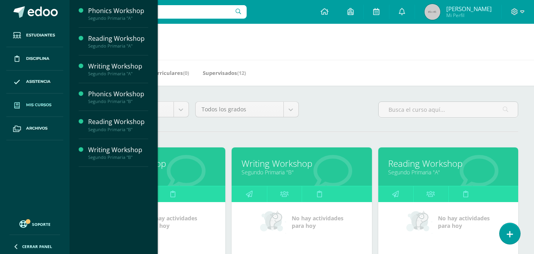
click at [360, 109] on div "Todos los niveles Todos los niveles Preprimaria Primaria Secundaria Bachillerat…" at bounding box center [302, 112] width 440 height 23
click at [417, 166] on link "Reading Workshop" at bounding box center [449, 163] width 120 height 12
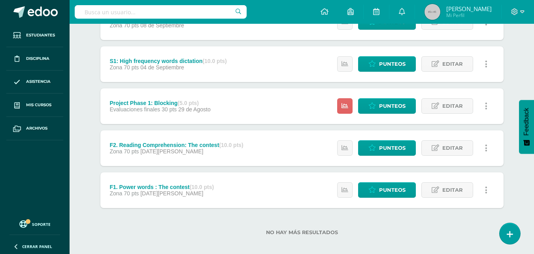
scroll to position [386, 0]
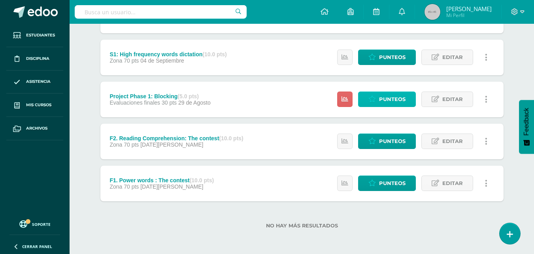
click at [389, 100] on span "Punteos" at bounding box center [392, 99] width 27 height 15
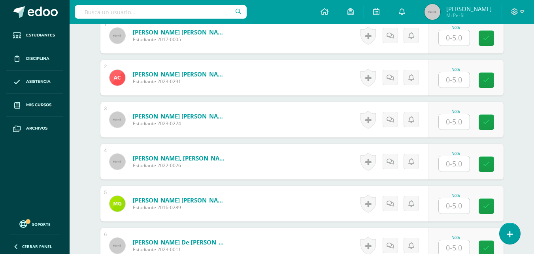
scroll to position [219, 0]
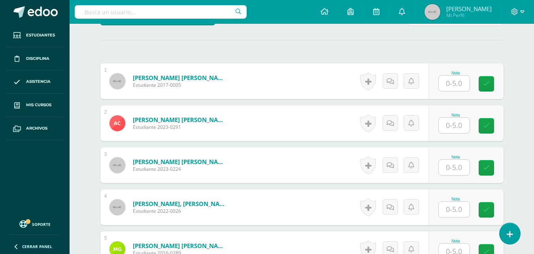
click at [458, 81] on input "text" at bounding box center [454, 83] width 31 height 15
type input "5"
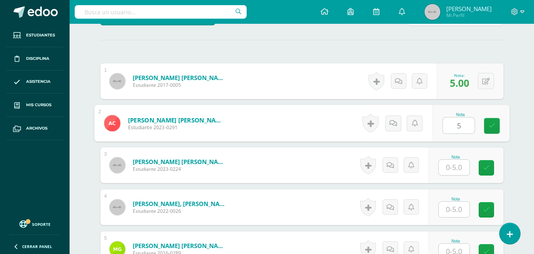
type input "5"
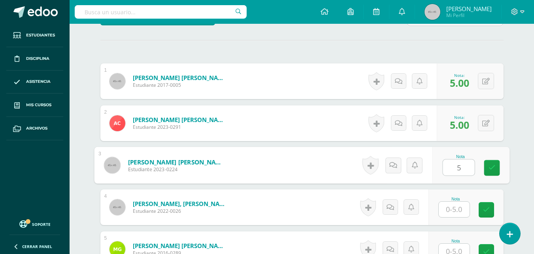
type input "5"
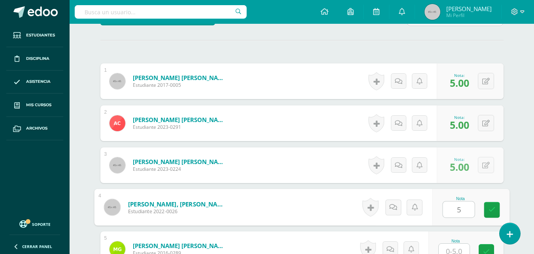
type input "5"
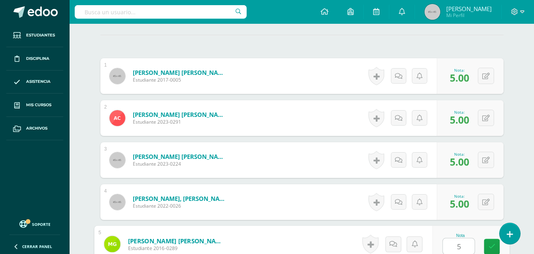
type input "5"
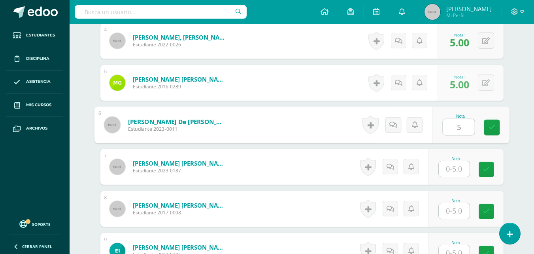
type input "5"
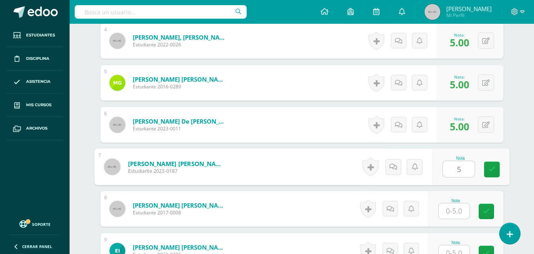
type input "5"
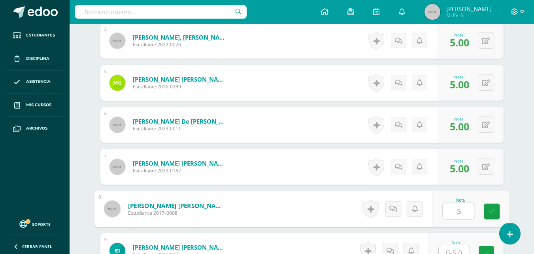
type input "5"
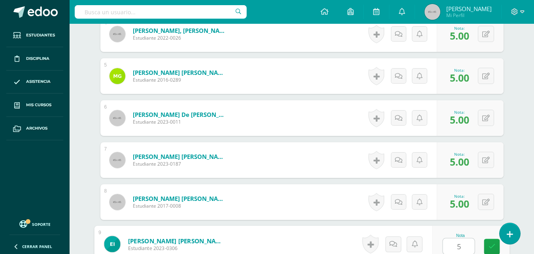
type input "5"
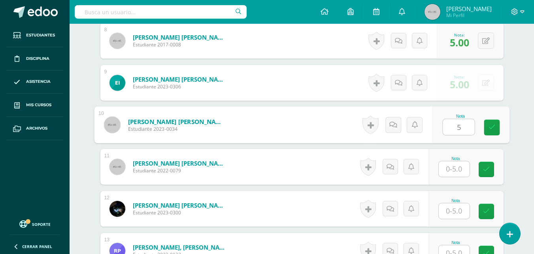
type input "5"
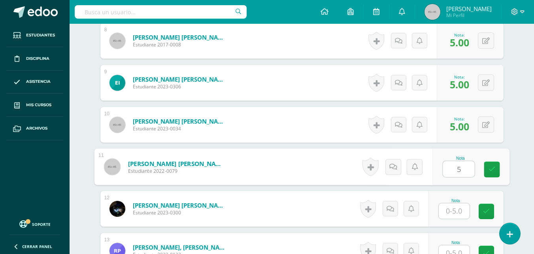
type input "5"
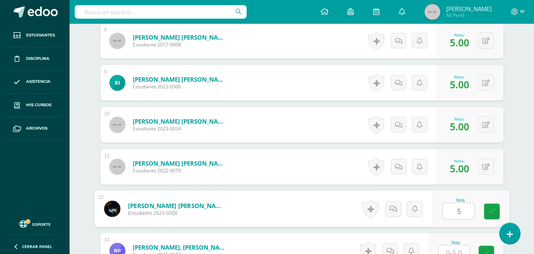
type input "5"
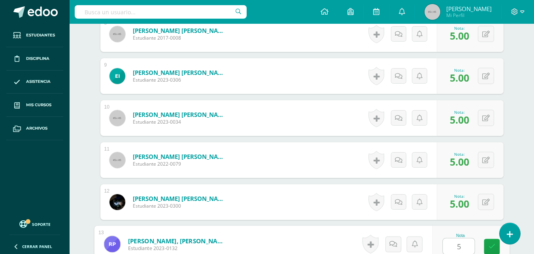
type input "5"
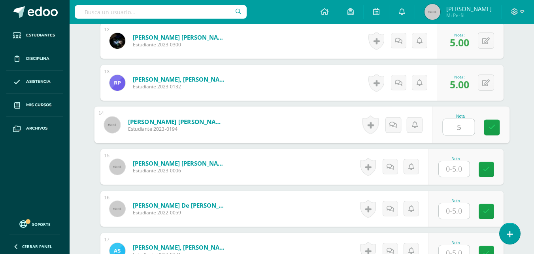
type input "5"
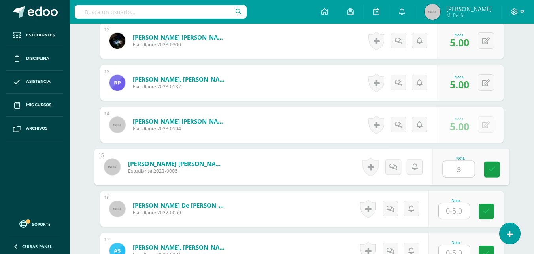
type input "5"
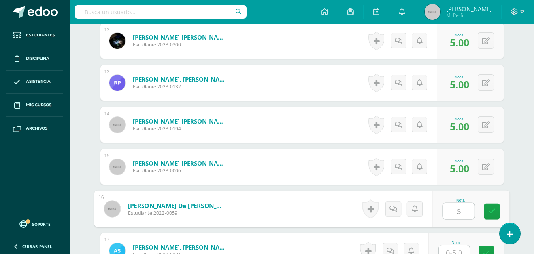
type input "5"
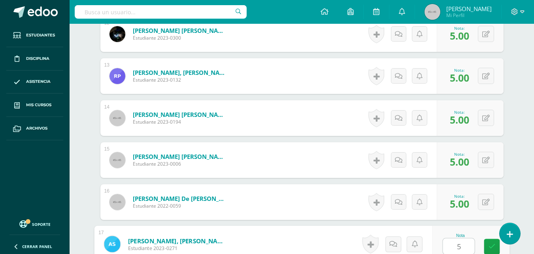
type input "5"
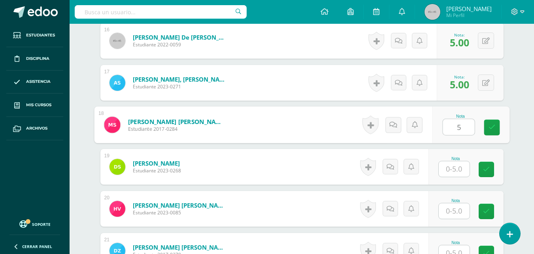
type input "5"
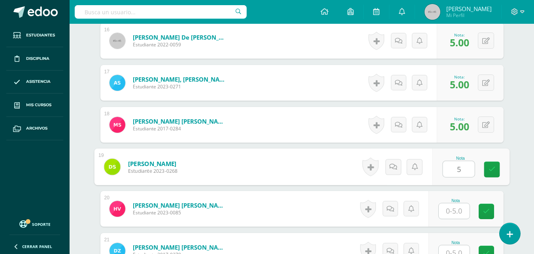
type input "5"
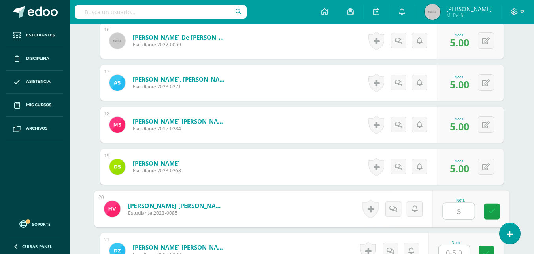
type input "5"
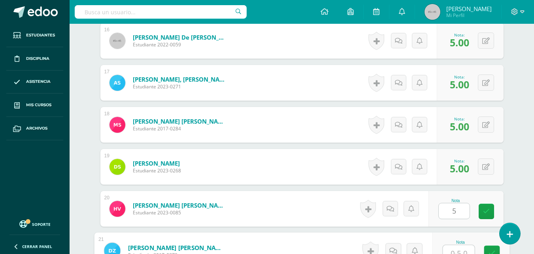
scroll to position [895, 0]
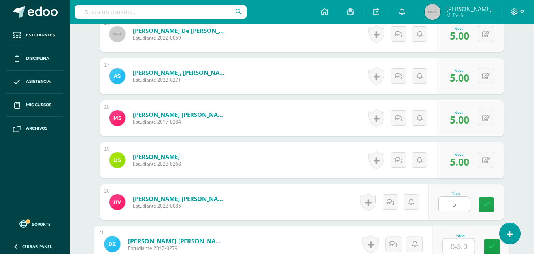
type input "5"
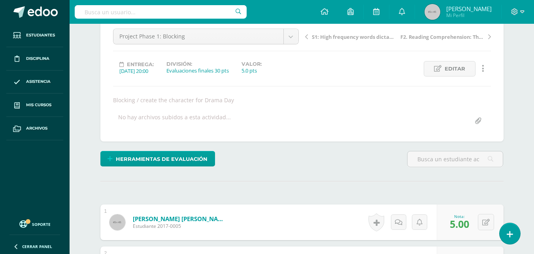
scroll to position [76, 0]
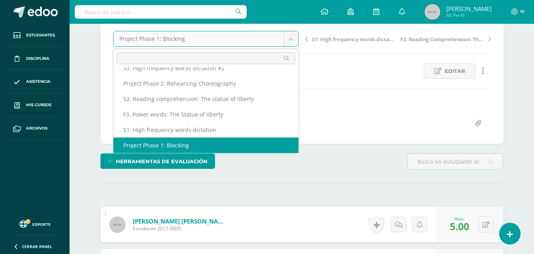
scroll to position [49, 0]
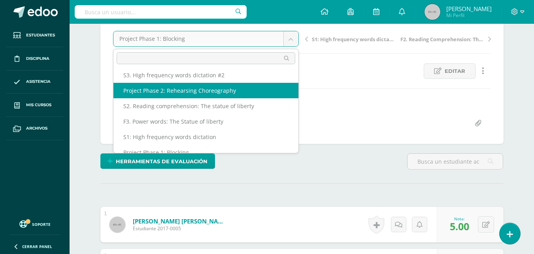
select select "/dashboard/teacher/grade-activity/47843/"
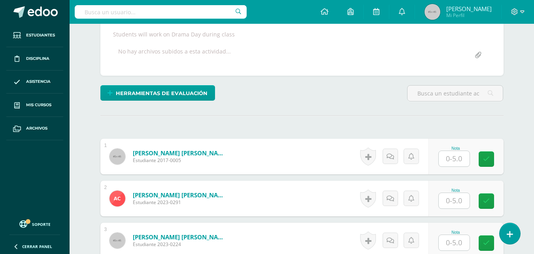
scroll to position [144, 0]
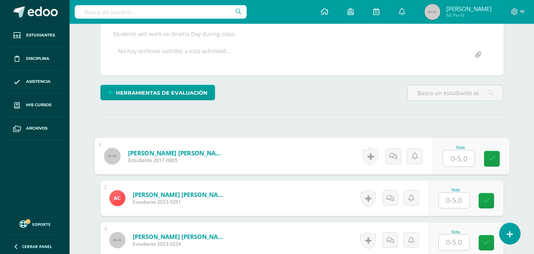
click at [458, 155] on input "text" at bounding box center [459, 158] width 32 height 16
type input "5"
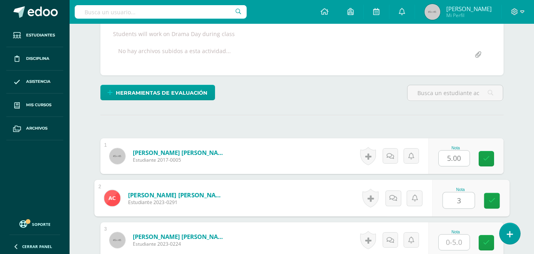
type input "3"
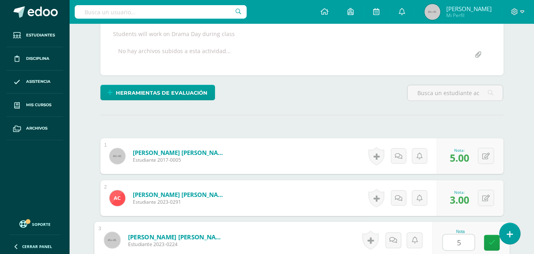
type input "5"
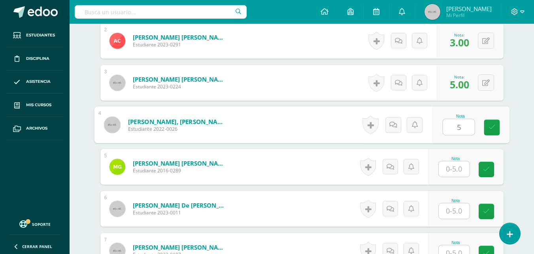
type input "5"
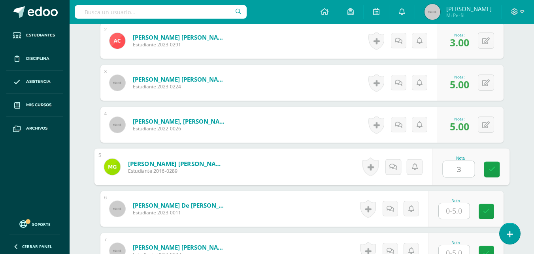
type input "3"
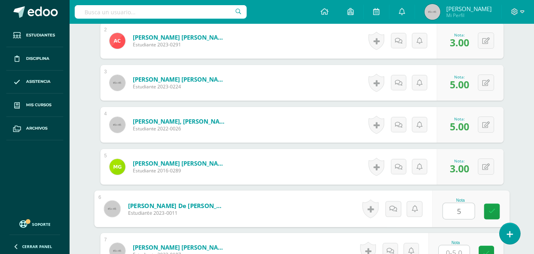
type input "5"
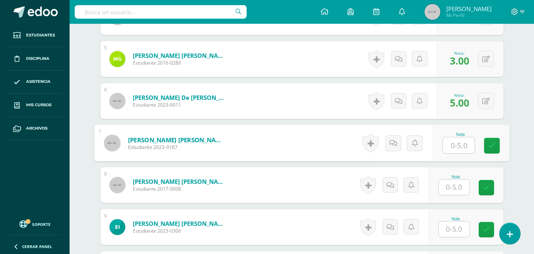
scroll to position [409, 0]
type input "2"
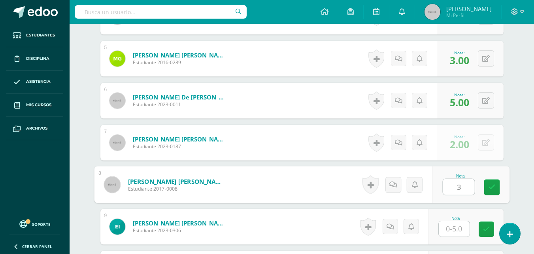
type input "3"
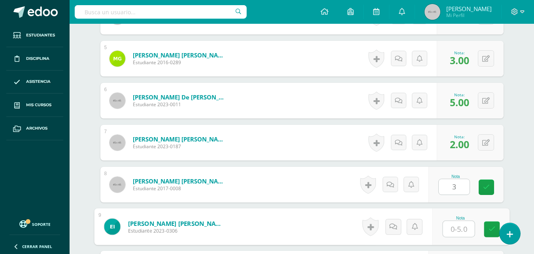
type input "3"
type input "2"
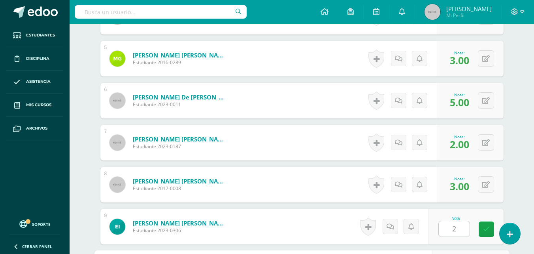
scroll to position [553, 0]
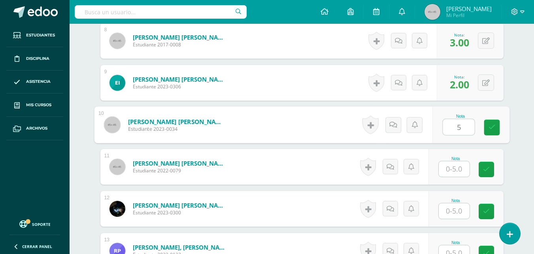
type input "5"
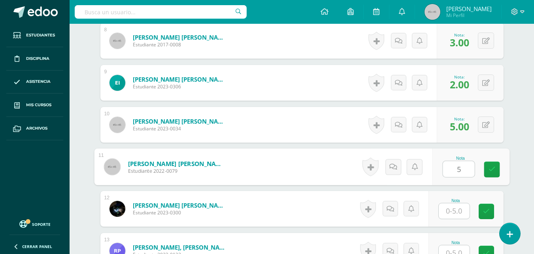
type input "5"
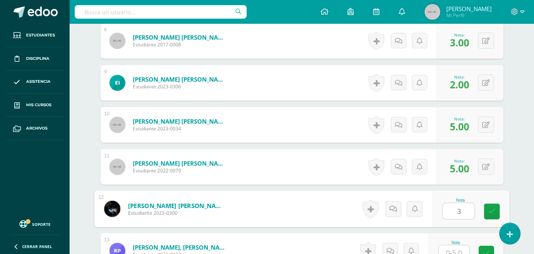
type input "3"
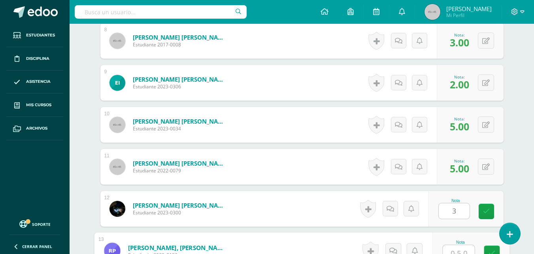
scroll to position [560, 0]
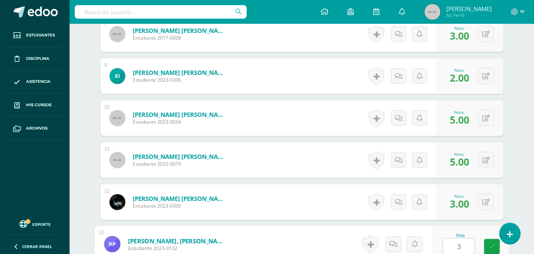
type input "3"
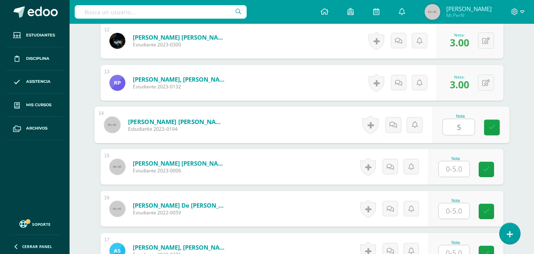
type input "5"
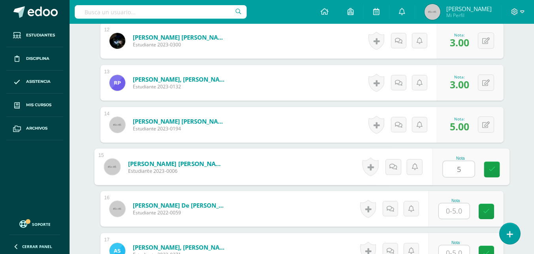
type input "5"
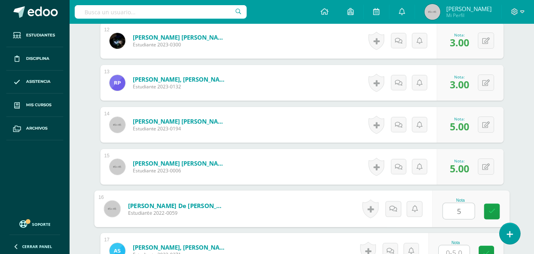
type input "5"
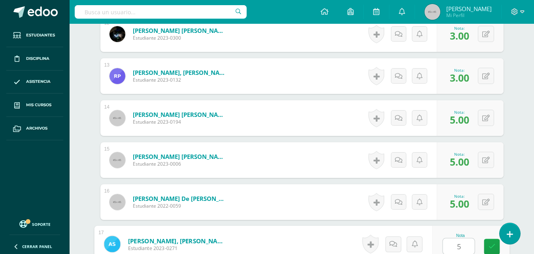
type input "5"
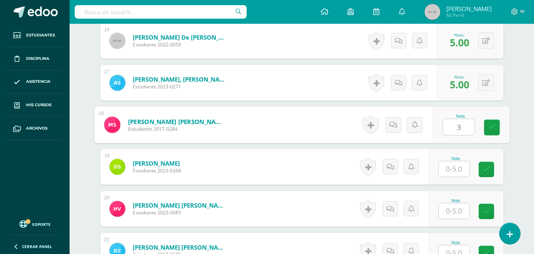
type input "3"
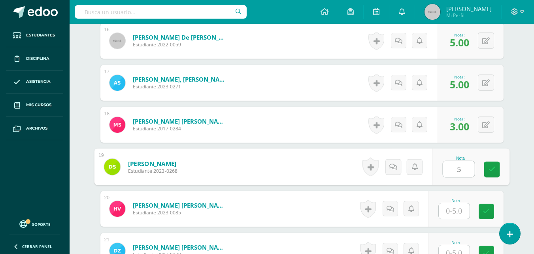
type input "5"
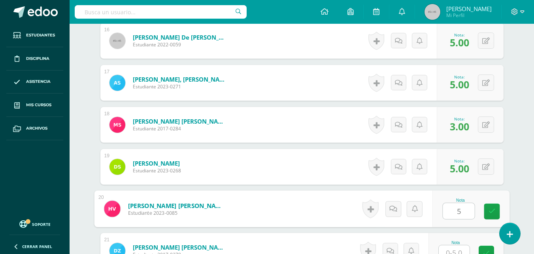
type input "5"
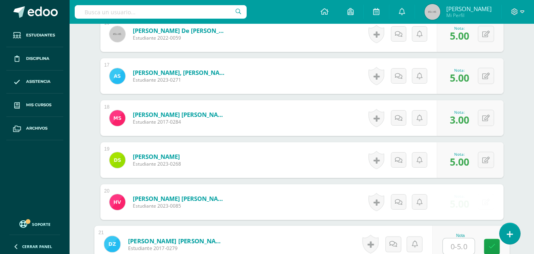
type input "3"
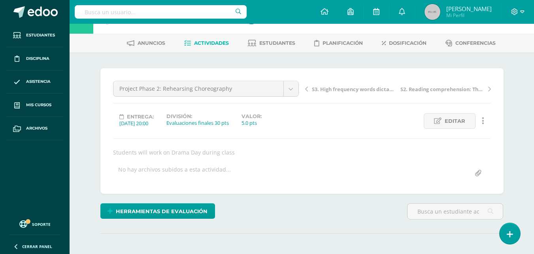
scroll to position [0, 0]
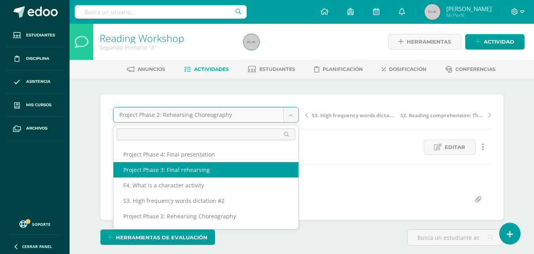
select select "/dashboard/teacher/grade-activity/47844/"
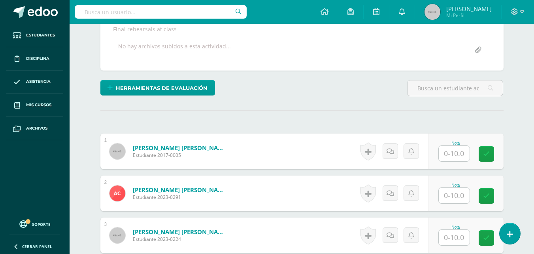
scroll to position [150, 0]
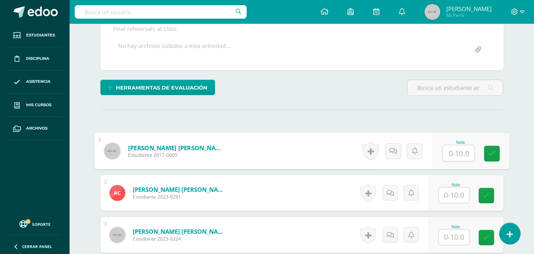
click at [459, 158] on input "text" at bounding box center [459, 153] width 32 height 16
type input "8"
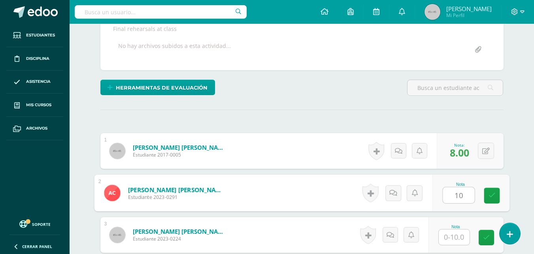
type input "10"
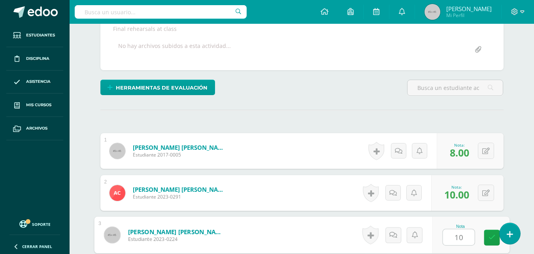
type input "10"
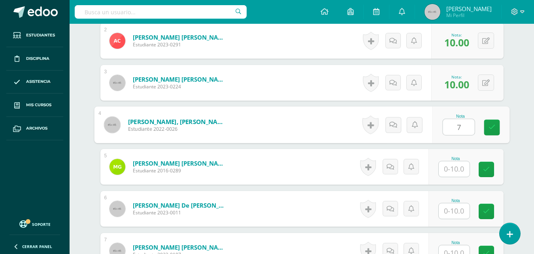
type input "7"
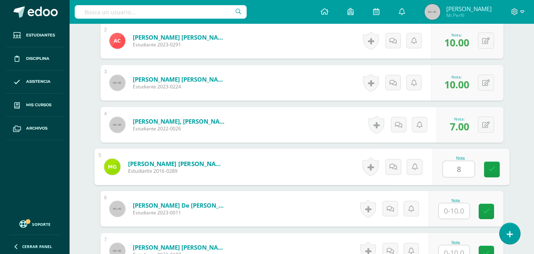
type input "8"
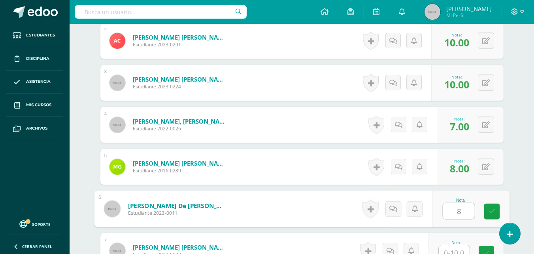
type input "8"
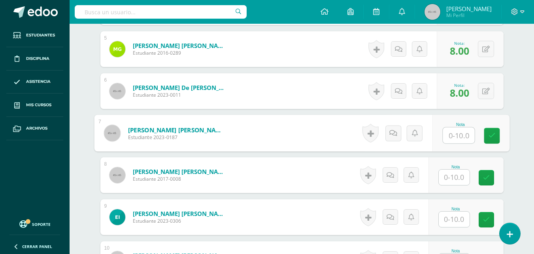
scroll to position [420, 0]
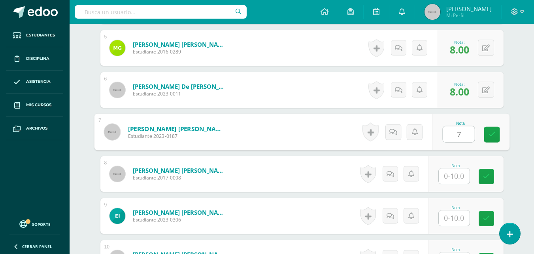
type input "7"
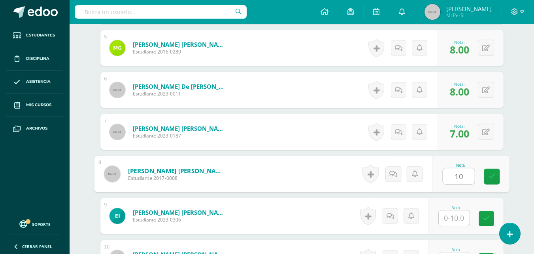
type input "10"
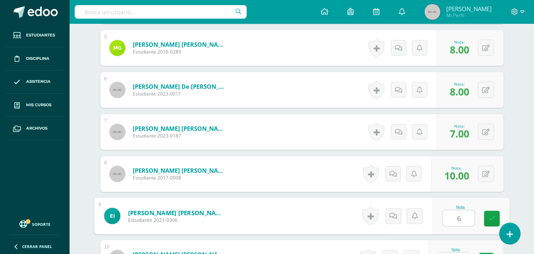
type input "6"
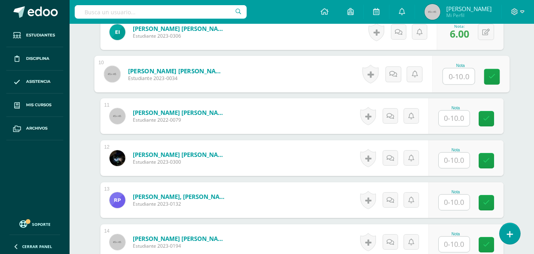
scroll to position [603, 0]
type input "5"
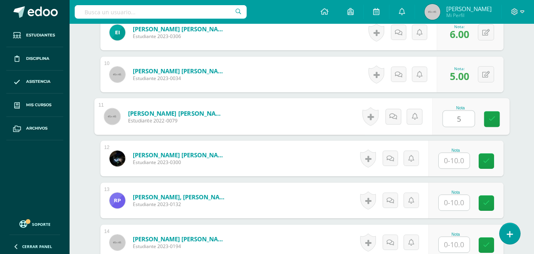
type input "5"
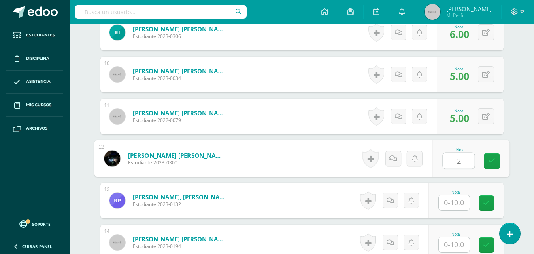
type input "2"
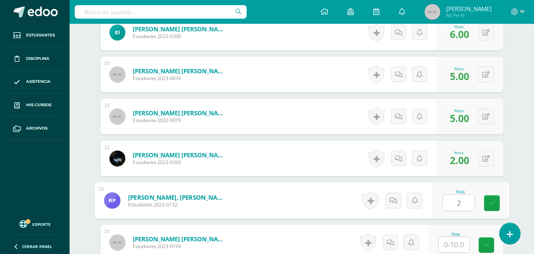
type input "2"
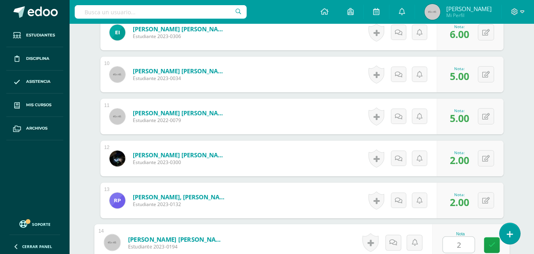
type input "2"
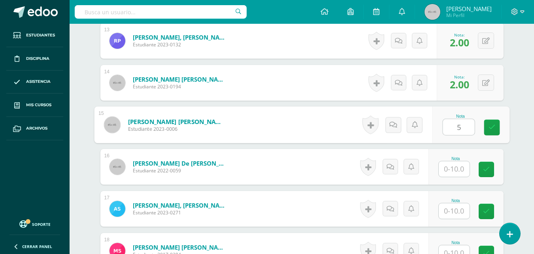
type input "5"
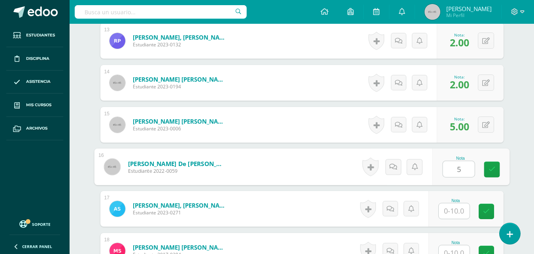
type input "5"
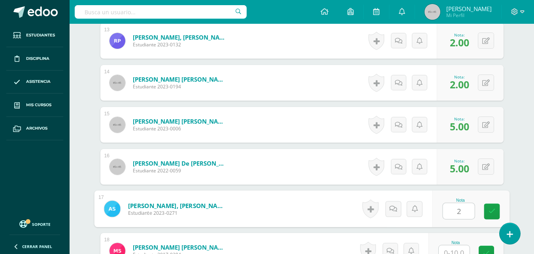
type input "2"
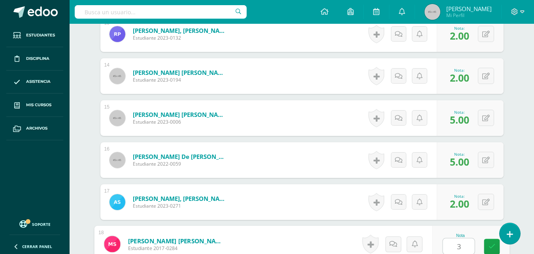
type input "3"
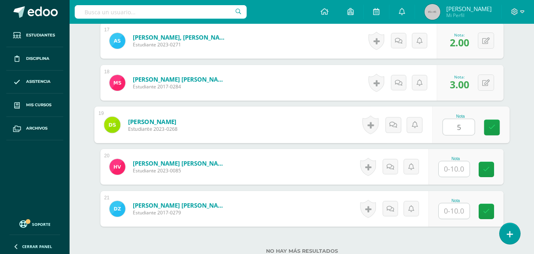
type input "5"
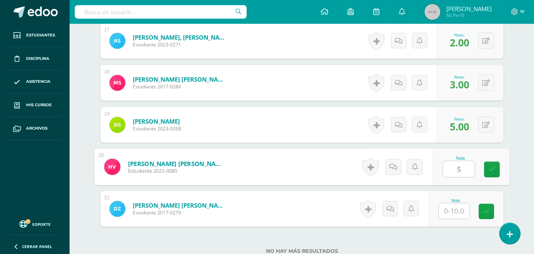
type input "5"
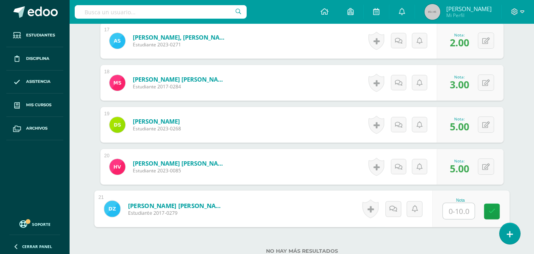
type input "1"
click at [486, 210] on button at bounding box center [491, 208] width 17 height 17
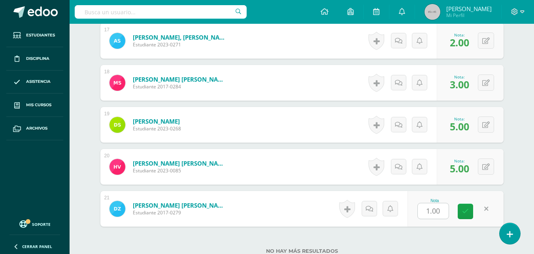
click at [455, 235] on div "No hay más resultados" at bounding box center [302, 244] width 404 height 37
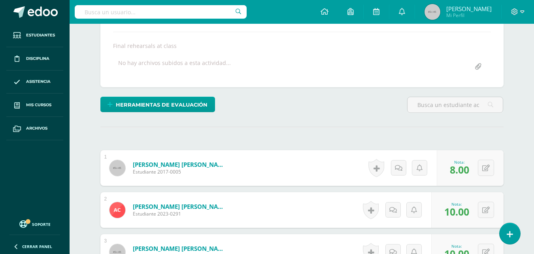
scroll to position [0, 0]
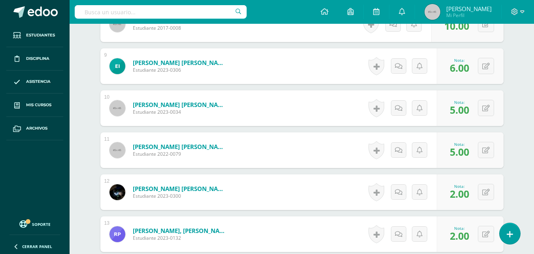
scroll to position [578, 0]
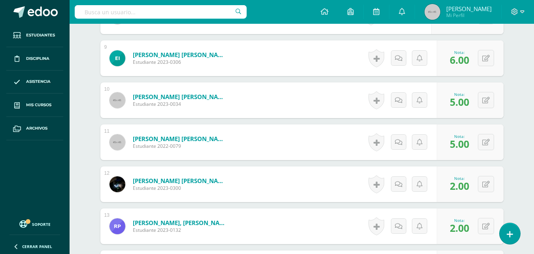
click at [485, 100] on body "Estudiantes Disciplina Asistencia Mis cursos Archivos Soporte Ayuda Reportar un…" at bounding box center [267, 45] width 534 height 1247
click at [485, 100] on button at bounding box center [491, 100] width 17 height 17
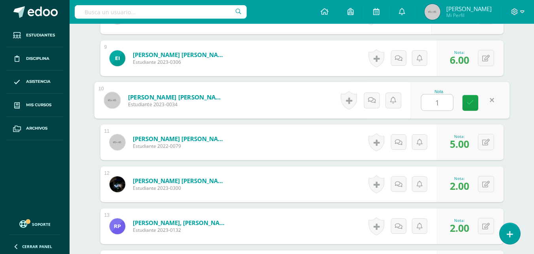
type input "10"
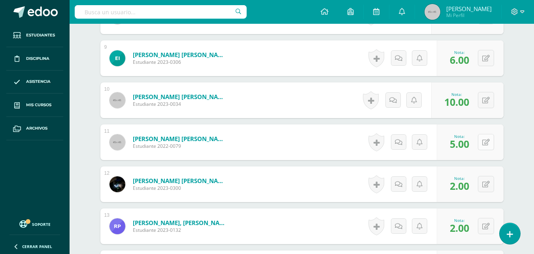
click at [486, 138] on button at bounding box center [486, 142] width 16 height 16
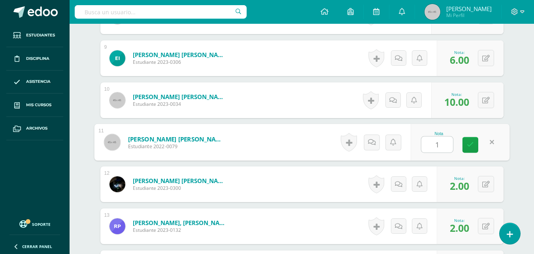
type input "10"
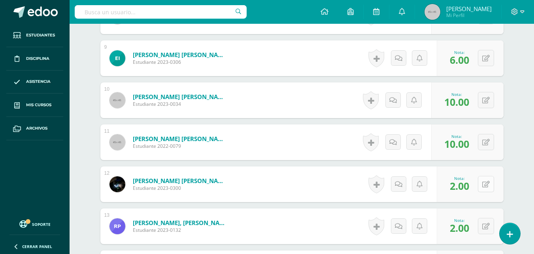
click at [489, 181] on icon at bounding box center [487, 184] width 8 height 7
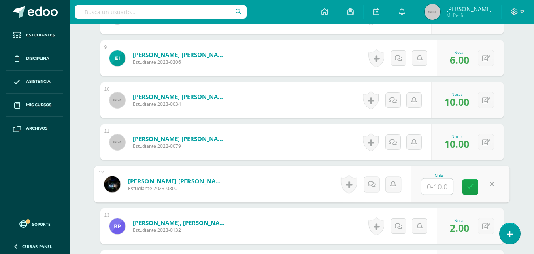
type input "8"
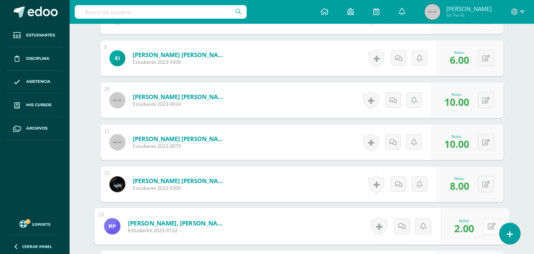
click at [489, 229] on icon at bounding box center [492, 225] width 8 height 7
type input "8"
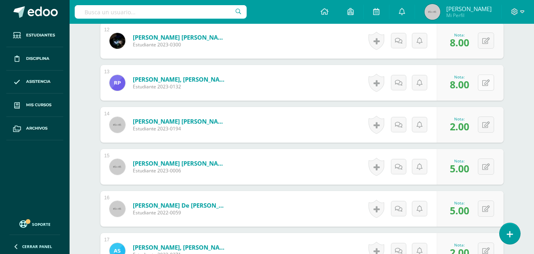
scroll to position [724, 0]
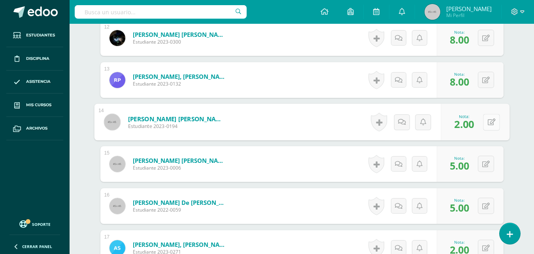
click at [491, 119] on button at bounding box center [491, 122] width 17 height 17
type input "8"
click at [491, 161] on button at bounding box center [486, 163] width 16 height 16
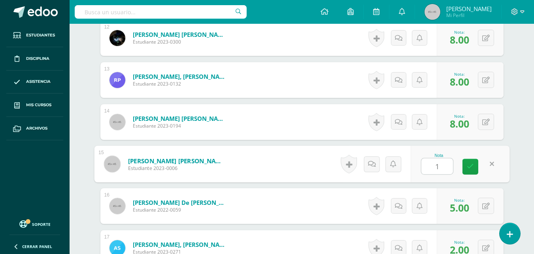
type input "10"
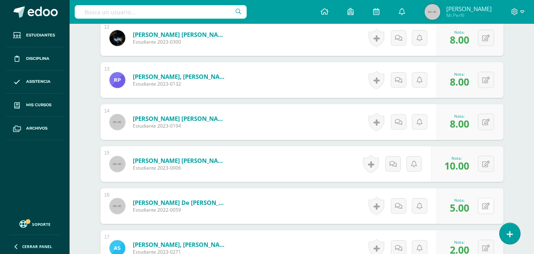
click at [484, 203] on button at bounding box center [486, 205] width 16 height 16
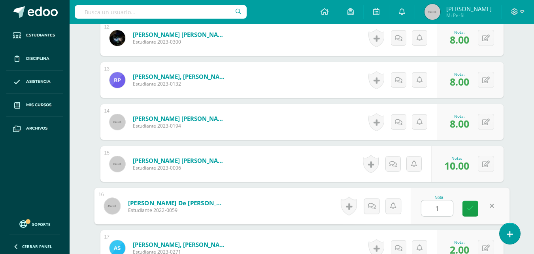
type input "10"
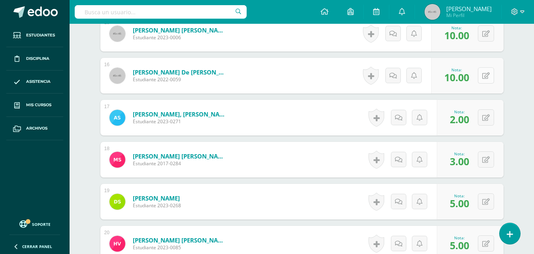
scroll to position [855, 0]
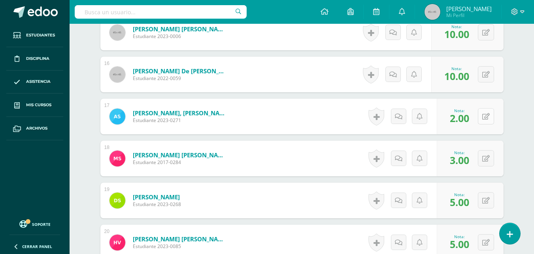
click at [490, 121] on button at bounding box center [486, 116] width 16 height 16
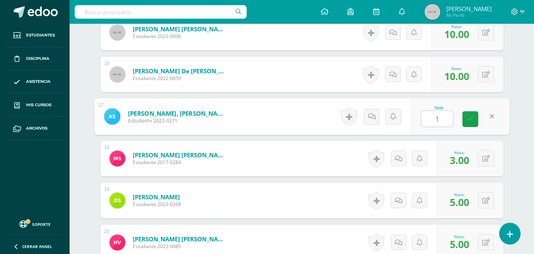
type input "10"
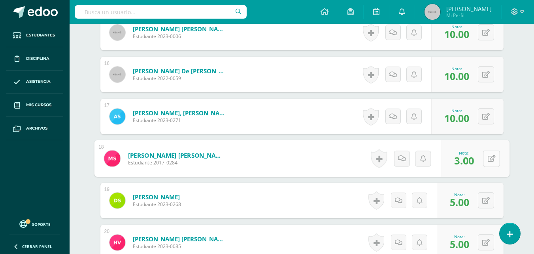
click at [488, 152] on button at bounding box center [491, 158] width 17 height 17
type input "8"
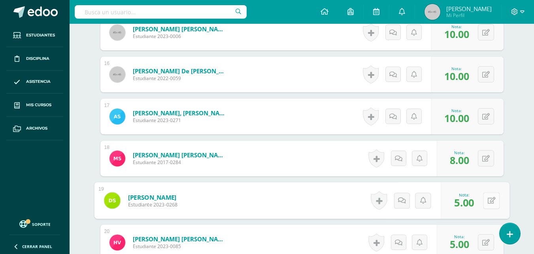
click at [494, 197] on button at bounding box center [491, 200] width 17 height 17
type input "10"
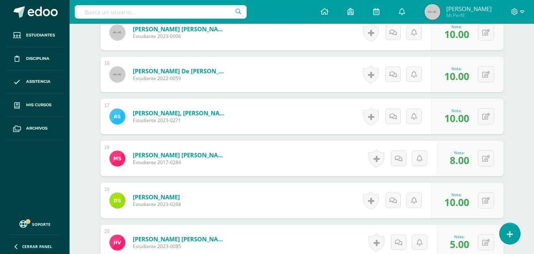
scroll to position [994, 0]
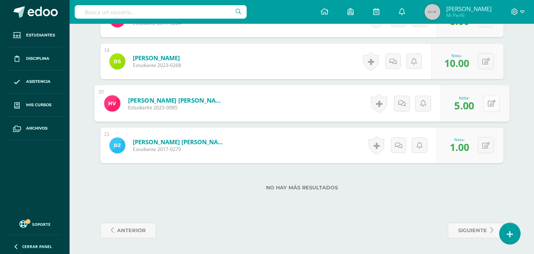
click at [487, 110] on button at bounding box center [491, 103] width 17 height 17
type input "10"
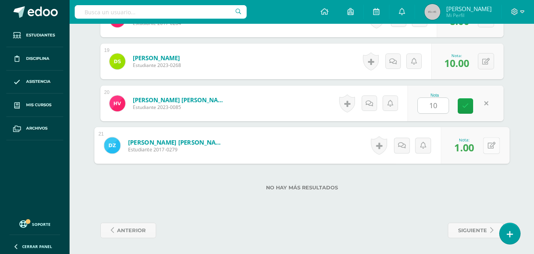
click at [490, 145] on button at bounding box center [491, 145] width 17 height 17
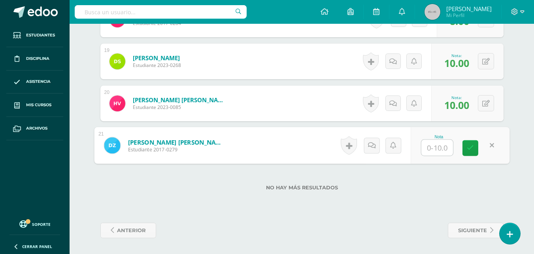
type input "6"
click at [474, 147] on icon at bounding box center [470, 147] width 7 height 7
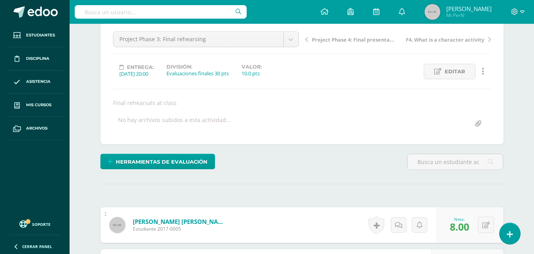
scroll to position [0, 0]
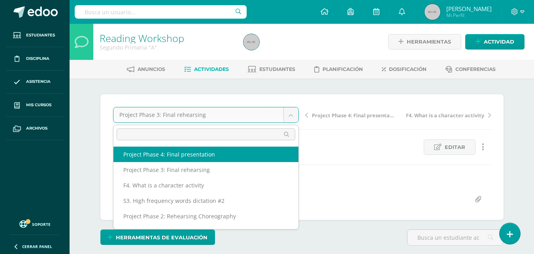
select select "/dashboard/teacher/grade-activity/47845/"
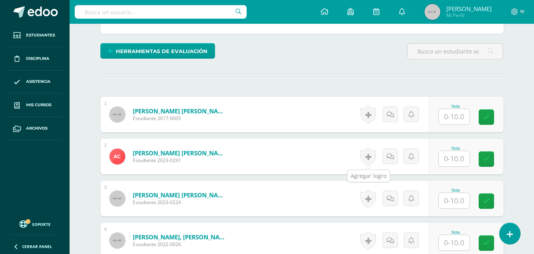
scroll to position [186, 0]
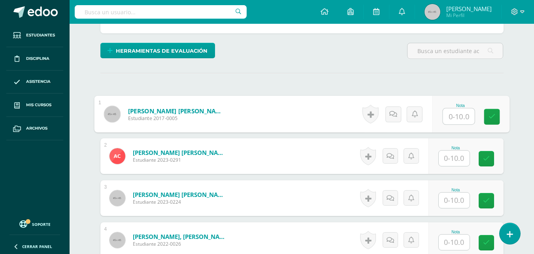
click at [446, 122] on input "text" at bounding box center [459, 116] width 32 height 16
type input "10"
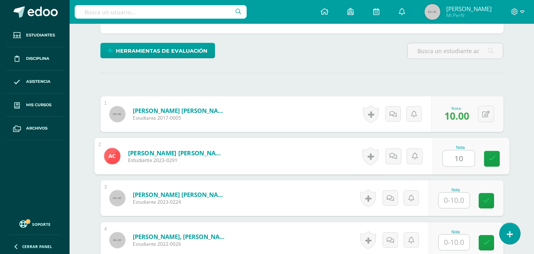
type input "10"
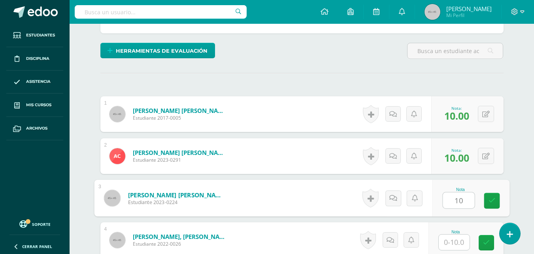
scroll to position [187, 0]
type input "10"
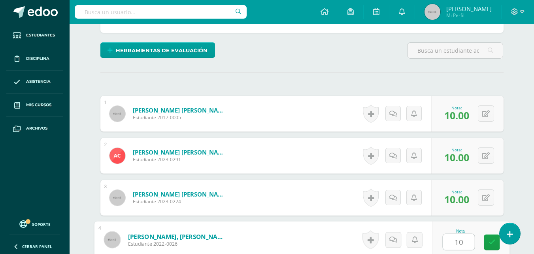
type input "10"
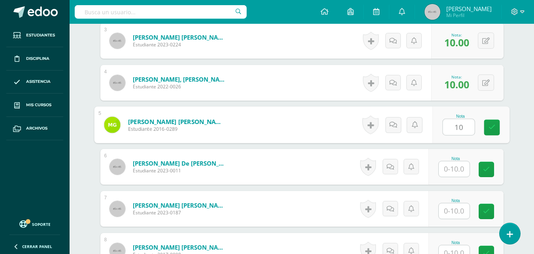
type input "10"
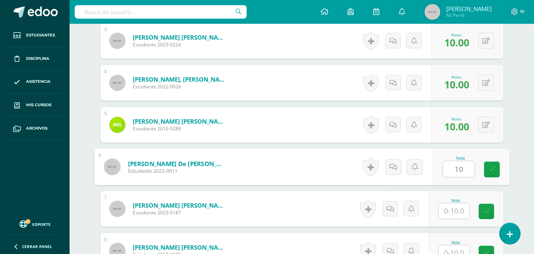
type input "10"
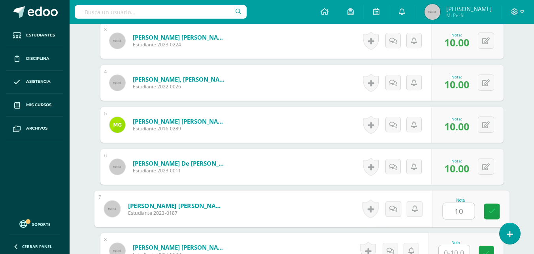
type input "10"
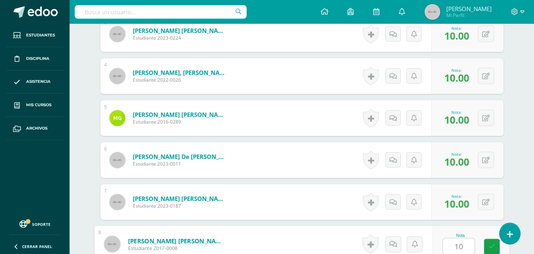
type input "10"
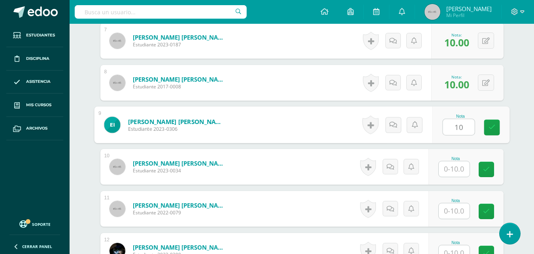
type input "10"
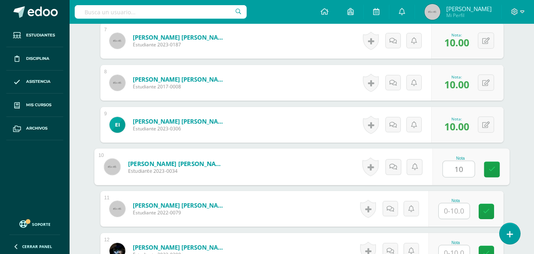
type input "10"
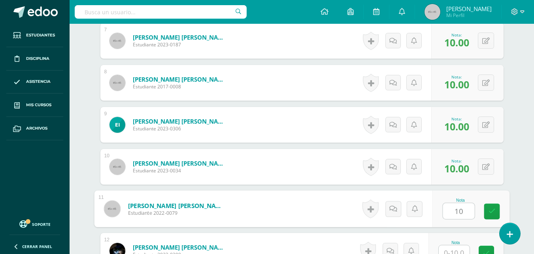
type input "10"
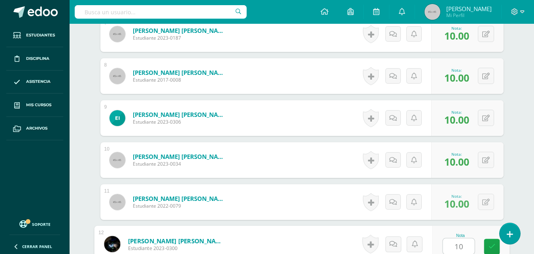
type input "10"
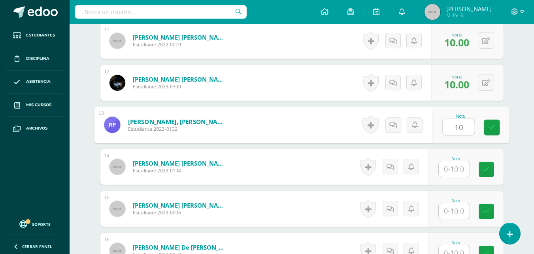
type input "10"
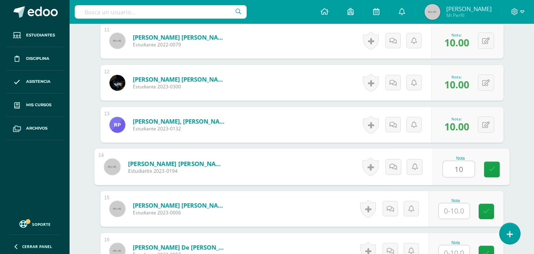
type input "10"
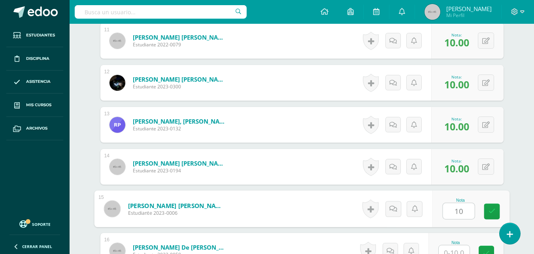
type input "10"
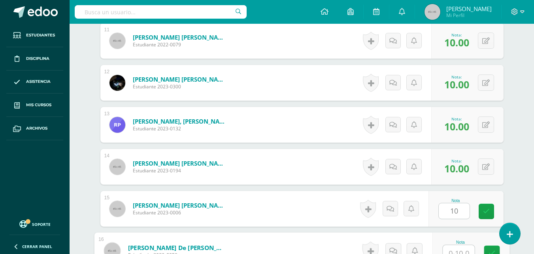
scroll to position [686, 0]
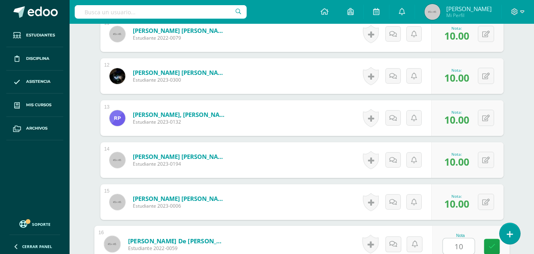
type input "10"
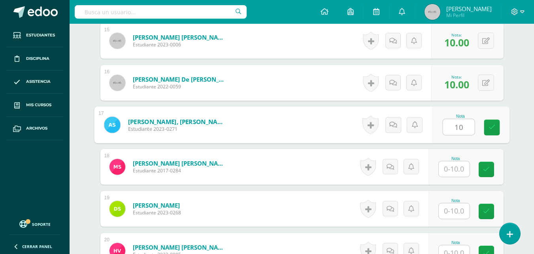
type input "10"
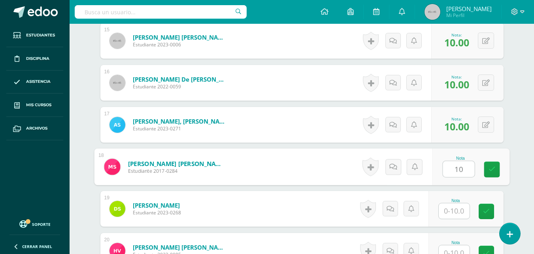
type input "10"
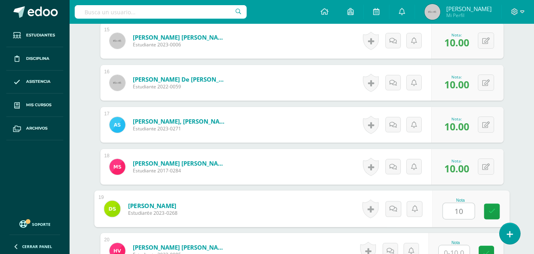
type input "10"
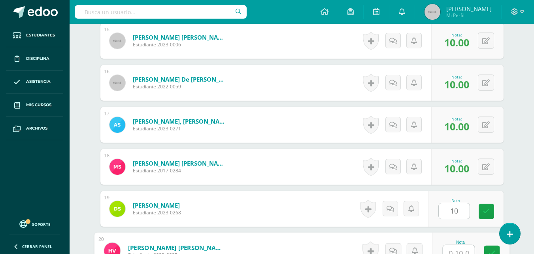
scroll to position [853, 0]
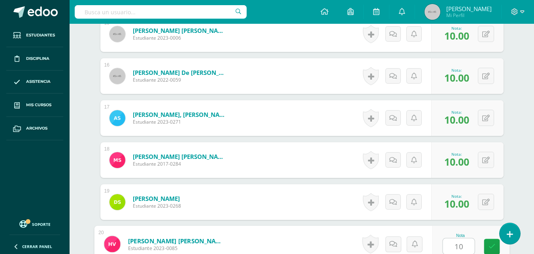
type input "10"
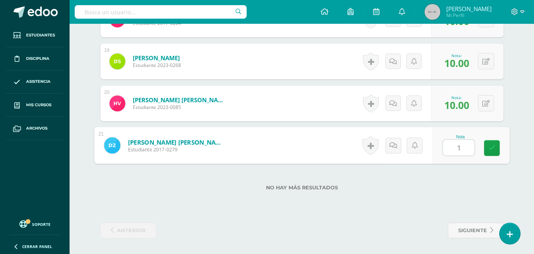
type input "10"
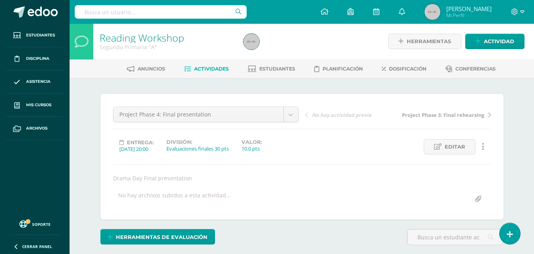
scroll to position [0, 0]
drag, startPoint x: 351, startPoint y: 237, endPoint x: 38, endPoint y: 107, distance: 338.6
click at [38, 107] on span "Mis cursos" at bounding box center [38, 105] width 25 height 6
